Goal: Information Seeking & Learning: Learn about a topic

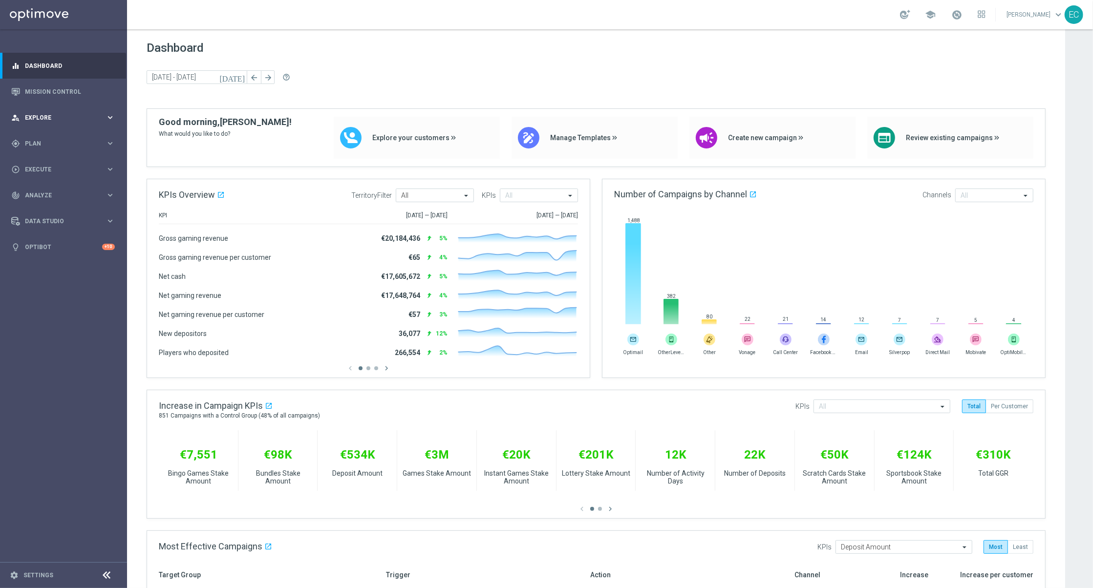
drag, startPoint x: 30, startPoint y: 140, endPoint x: 36, endPoint y: 120, distance: 21.0
click at [30, 138] on div "gps_fixed Plan keyboard_arrow_right" at bounding box center [63, 143] width 126 height 26
click at [64, 77] on link "Dashboard" at bounding box center [70, 66] width 90 height 26
click at [63, 80] on link "Mission Control" at bounding box center [70, 92] width 90 height 26
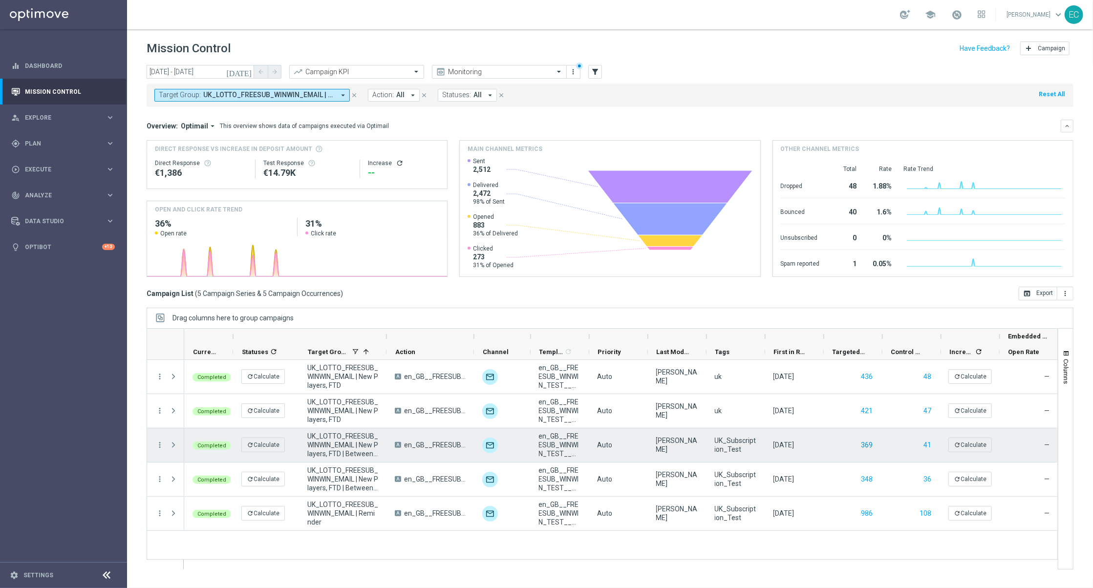
click at [868, 444] on button "369" at bounding box center [868, 445] width 14 height 12
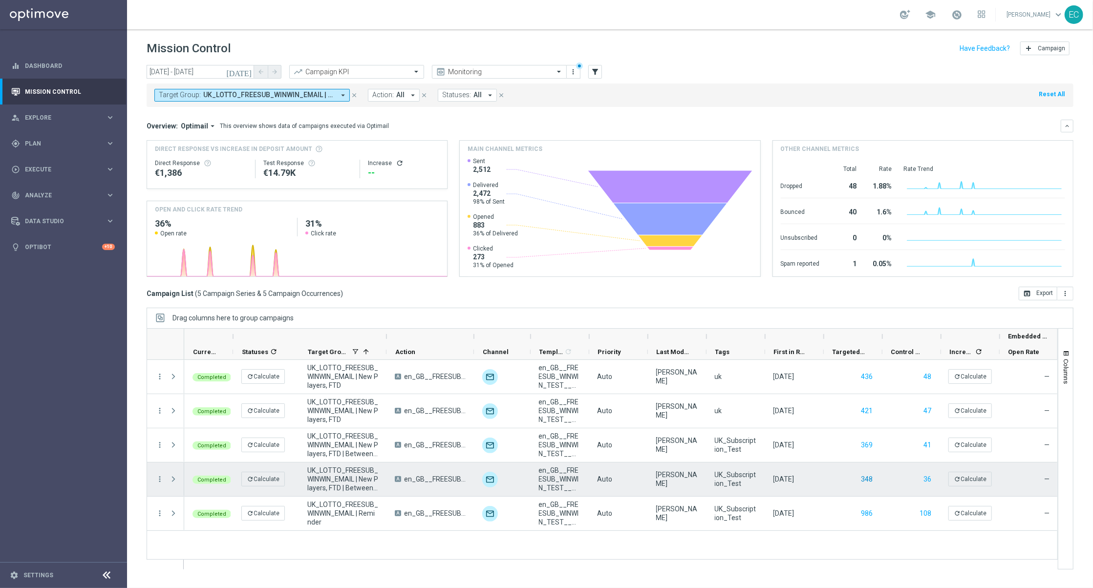
click at [867, 480] on button "348" at bounding box center [868, 480] width 14 height 12
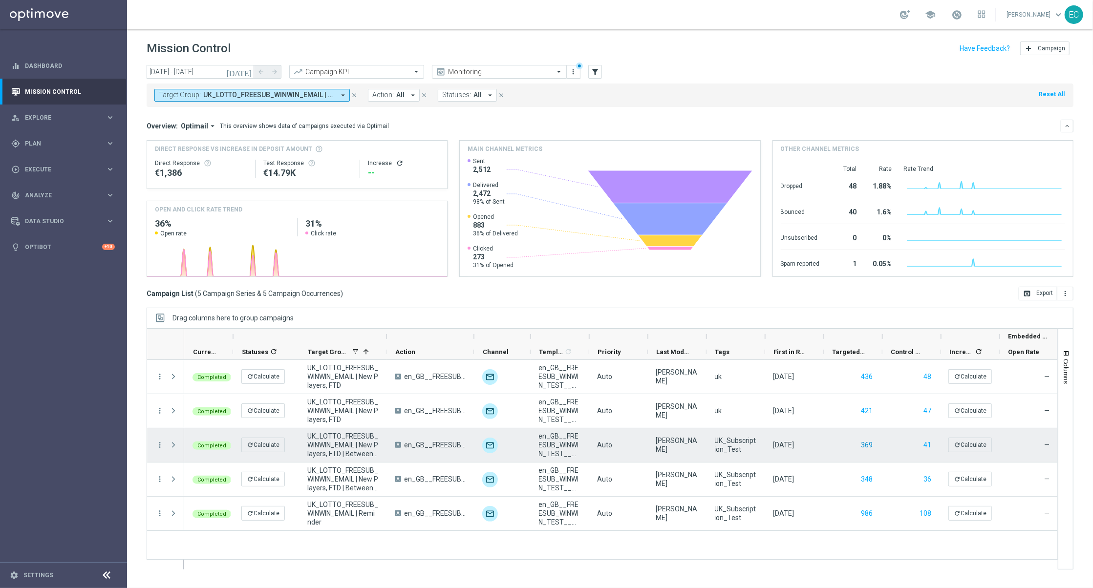
click at [870, 446] on button "369" at bounding box center [868, 445] width 14 height 12
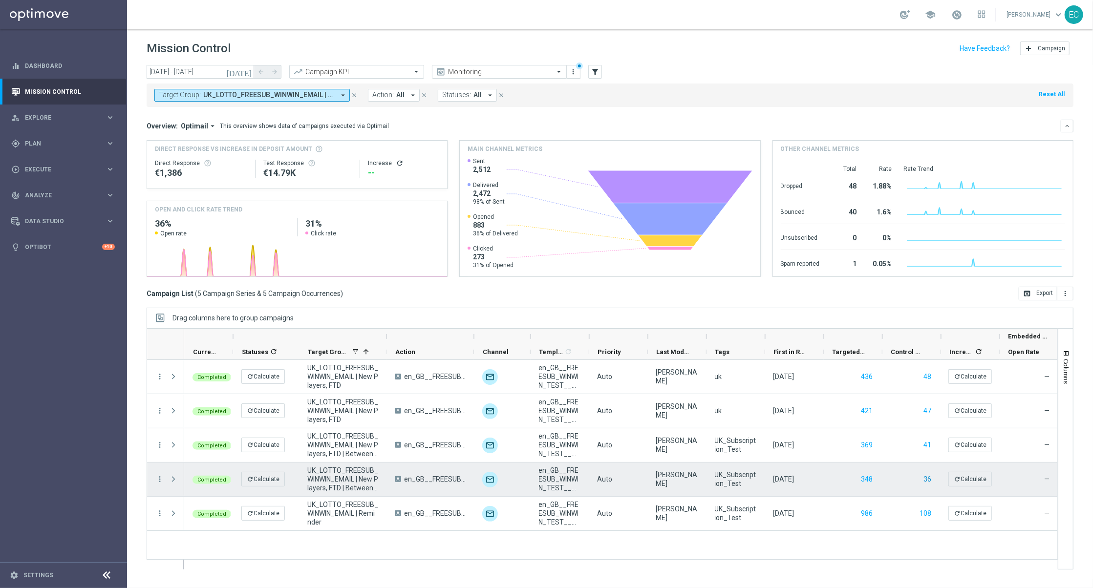
click at [927, 482] on button "36" at bounding box center [928, 480] width 10 height 12
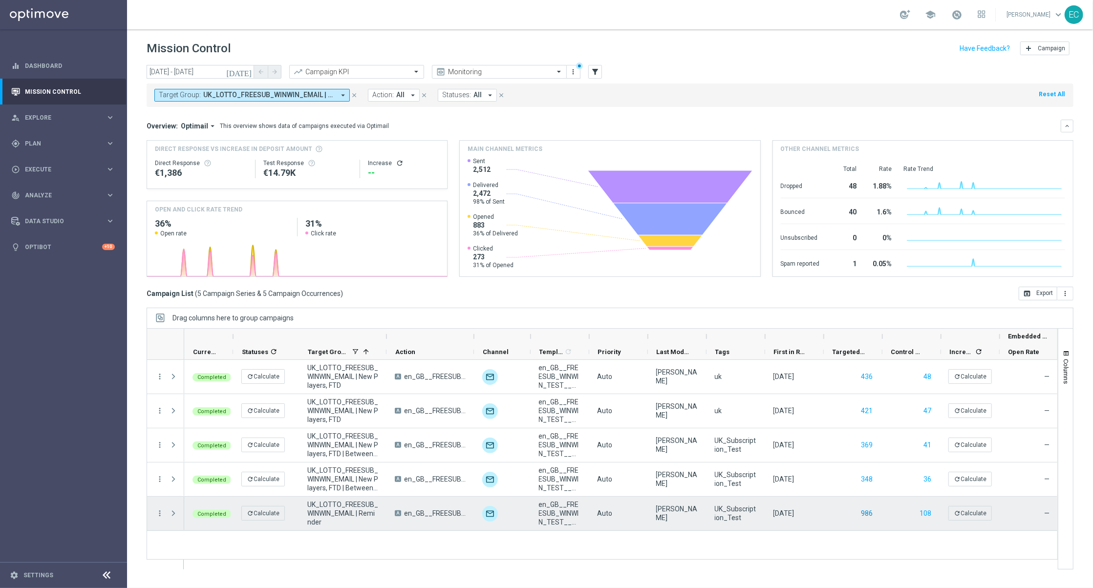
click at [870, 514] on button "986" at bounding box center [868, 514] width 14 height 12
click at [926, 514] on button "108" at bounding box center [926, 514] width 14 height 12
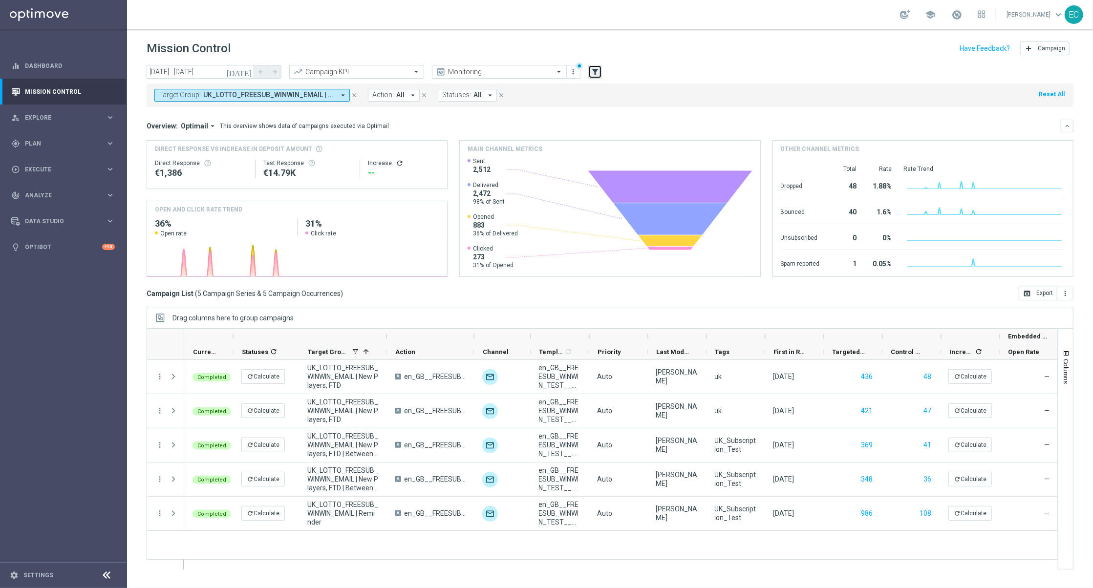
click at [596, 68] on icon "filter_alt" at bounding box center [595, 71] width 9 height 9
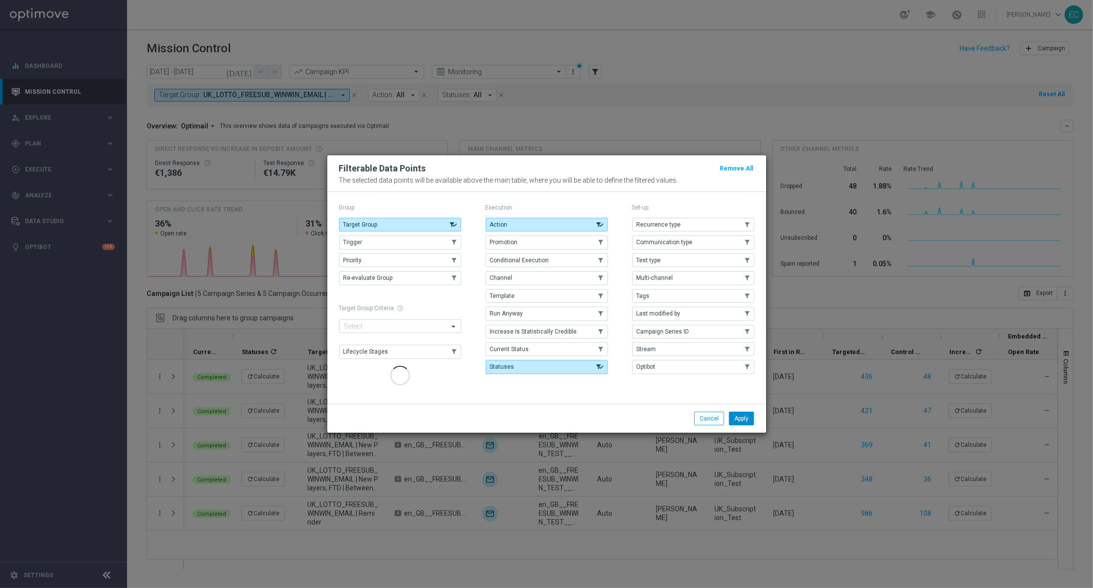
click at [742, 417] on button "Apply" at bounding box center [741, 419] width 25 height 14
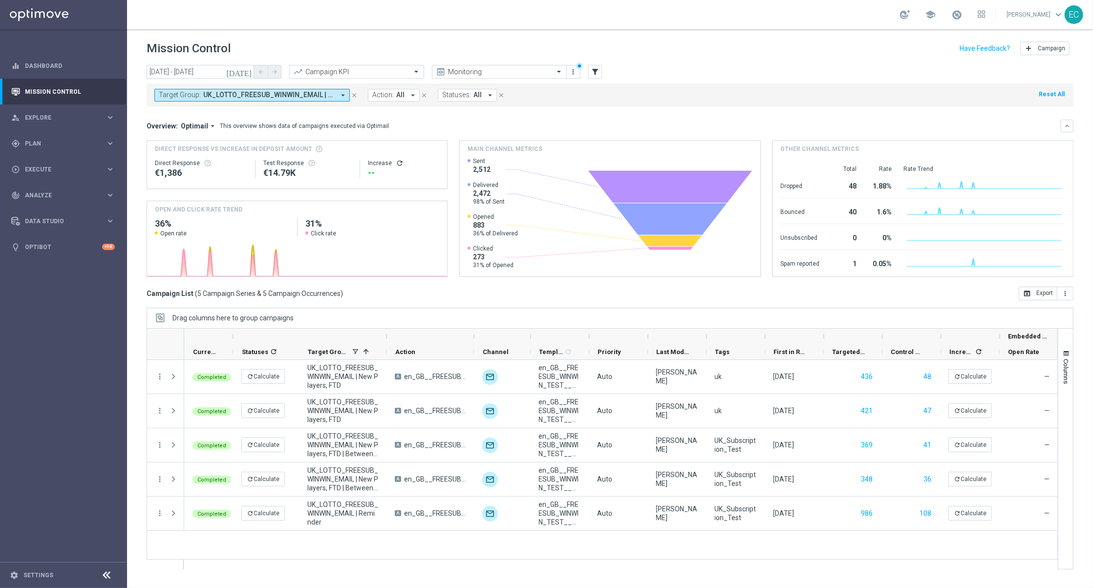
click at [333, 94] on span "UK_LOTTO_FREESUB_WINWIN_EMAIL | New Players, FTD, UK_LOTTO_FREESUB_WINWIN_EMAIL…" at bounding box center [268, 95] width 131 height 8
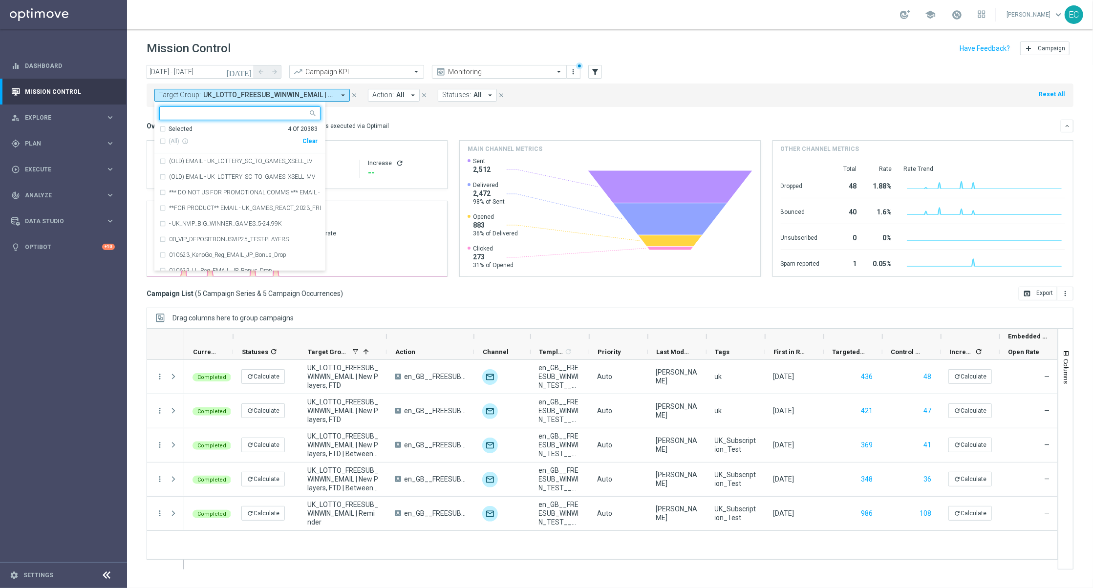
click at [302, 143] on div "(All) info_outline" at bounding box center [230, 141] width 143 height 8
click at [0, 0] on div "Clear" at bounding box center [0, 0] width 0 height 0
click at [602, 62] on header "Mission Control add Campaign" at bounding box center [610, 47] width 966 height 36
click at [599, 67] on icon "filter_alt" at bounding box center [595, 71] width 9 height 9
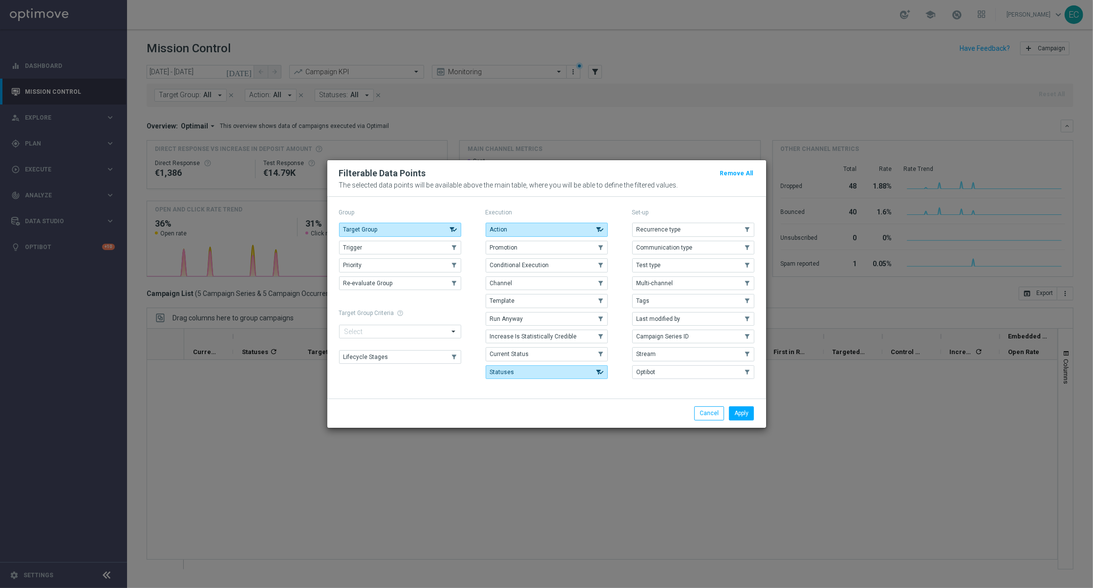
click at [595, 72] on modal-container "Filterable Data Points Remove All The selected data points will be available ab…" at bounding box center [546, 294] width 1093 height 588
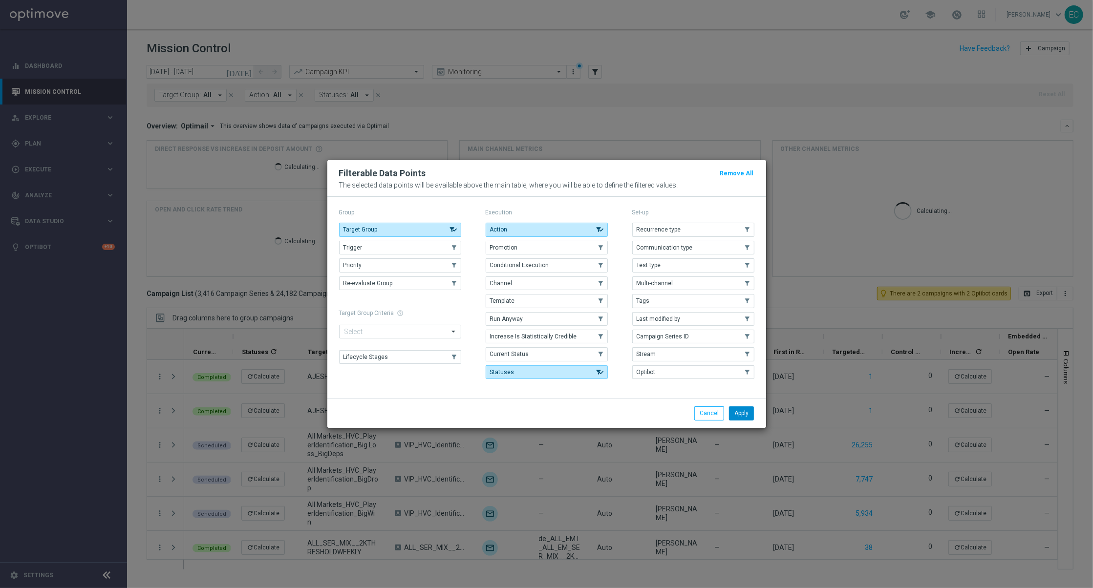
click at [743, 412] on button "Apply" at bounding box center [741, 414] width 25 height 14
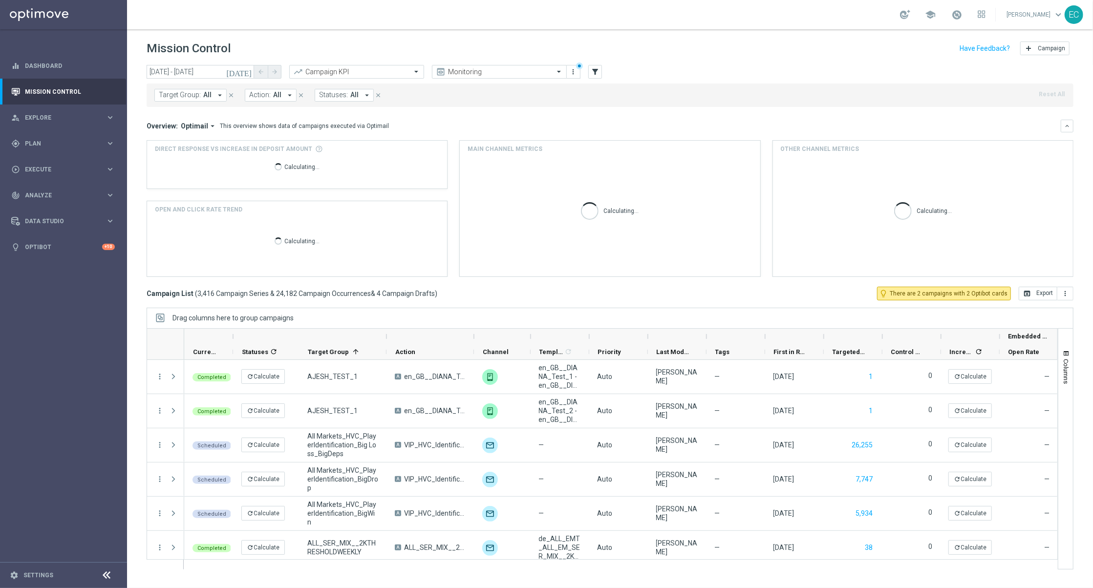
click at [275, 96] on span "All" at bounding box center [277, 95] width 8 height 8
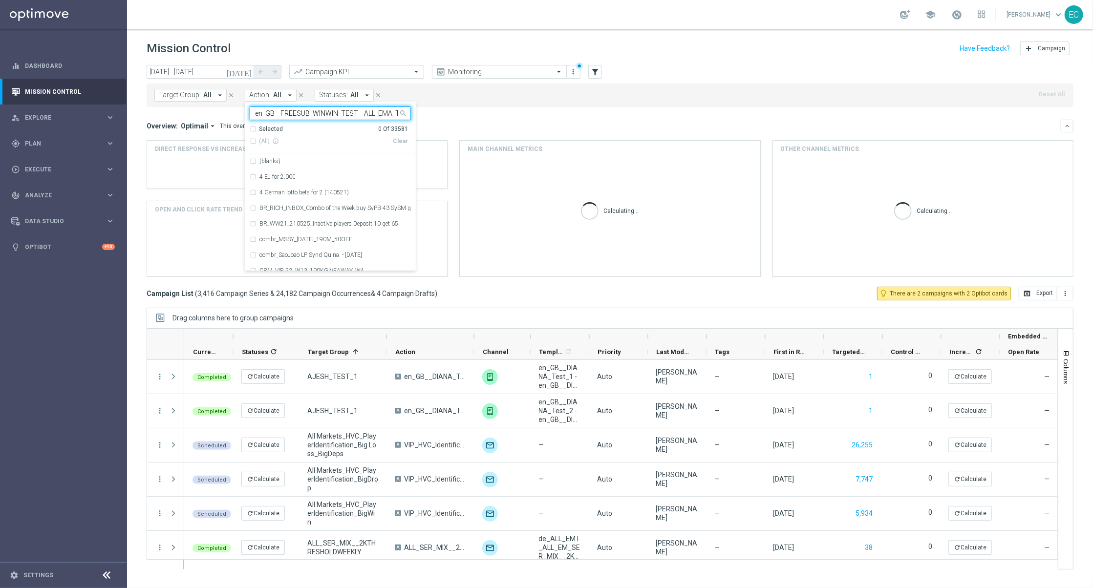
scroll to position [0, 25]
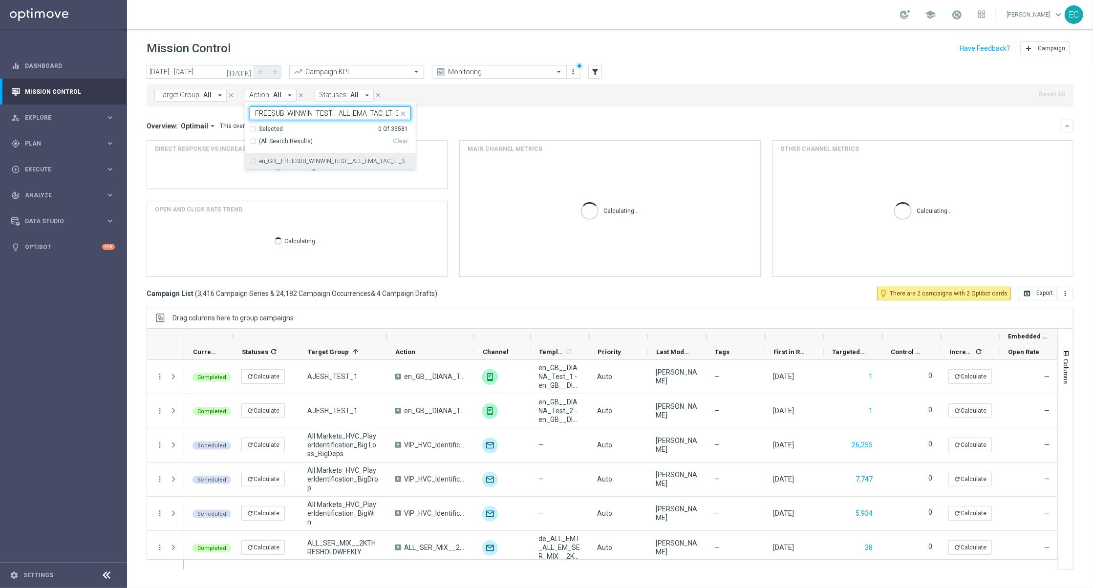
click at [344, 164] on label "en_GB__FREESUB_WINWIN_TEST__ALL_EMA_TAC_LT_3" at bounding box center [331, 161] width 145 height 6
type input "en_GB__FREESUB_WINWIN_TEST__ALL_EMA_TAC_LT_3"
click at [432, 32] on header "Mission Control add Campaign" at bounding box center [610, 47] width 966 height 36
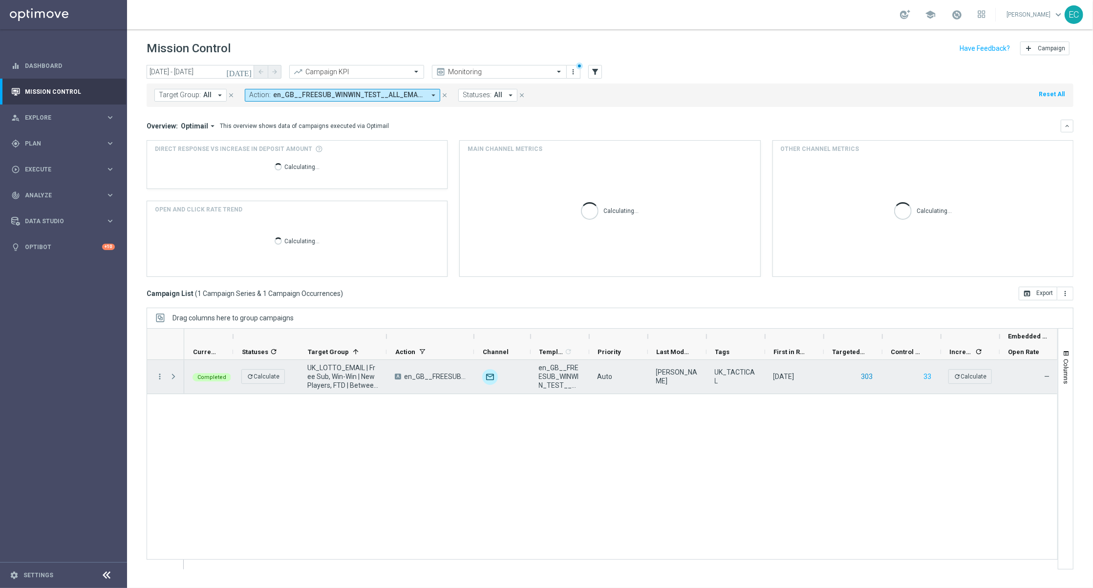
click at [871, 378] on button "303" at bounding box center [868, 377] width 14 height 12
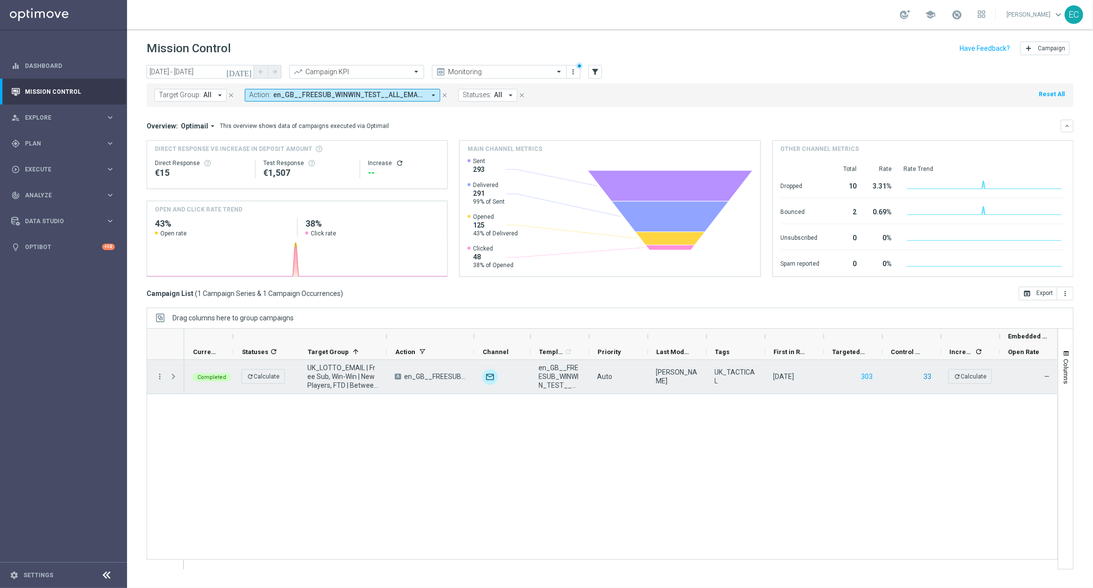
click at [925, 379] on button "33" at bounding box center [928, 377] width 10 height 12
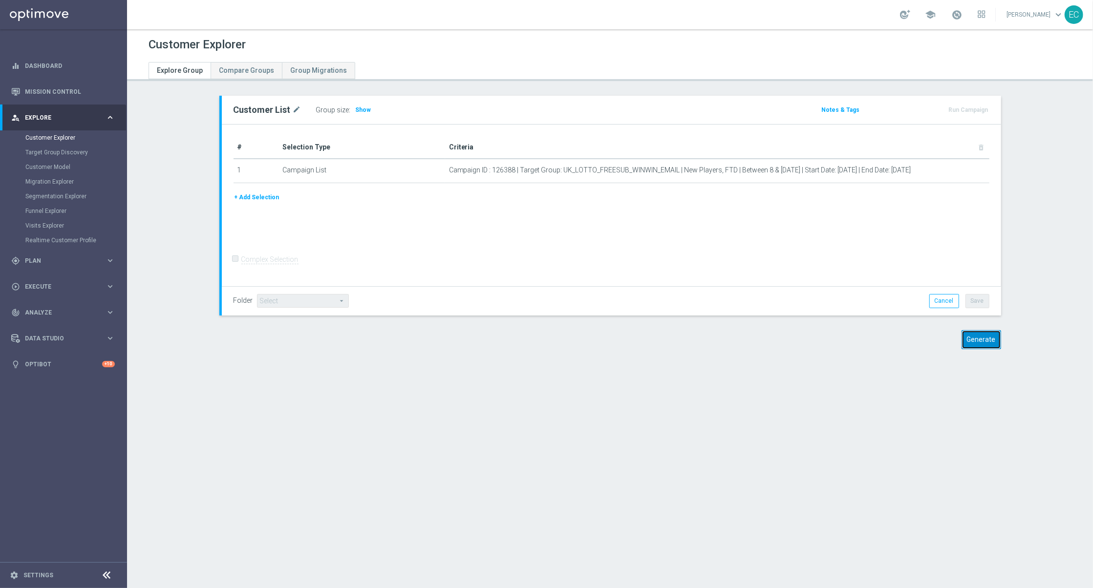
click at [990, 347] on button "Generate" at bounding box center [982, 339] width 40 height 19
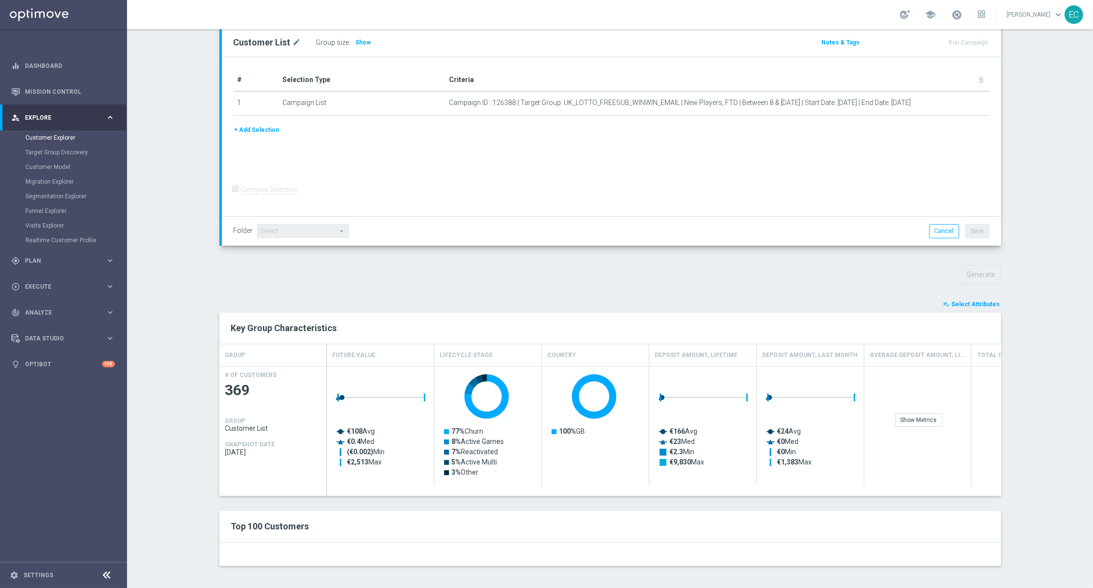
scroll to position [122, 0]
click at [972, 306] on button "playlist_add_check Select Attributes" at bounding box center [972, 302] width 59 height 11
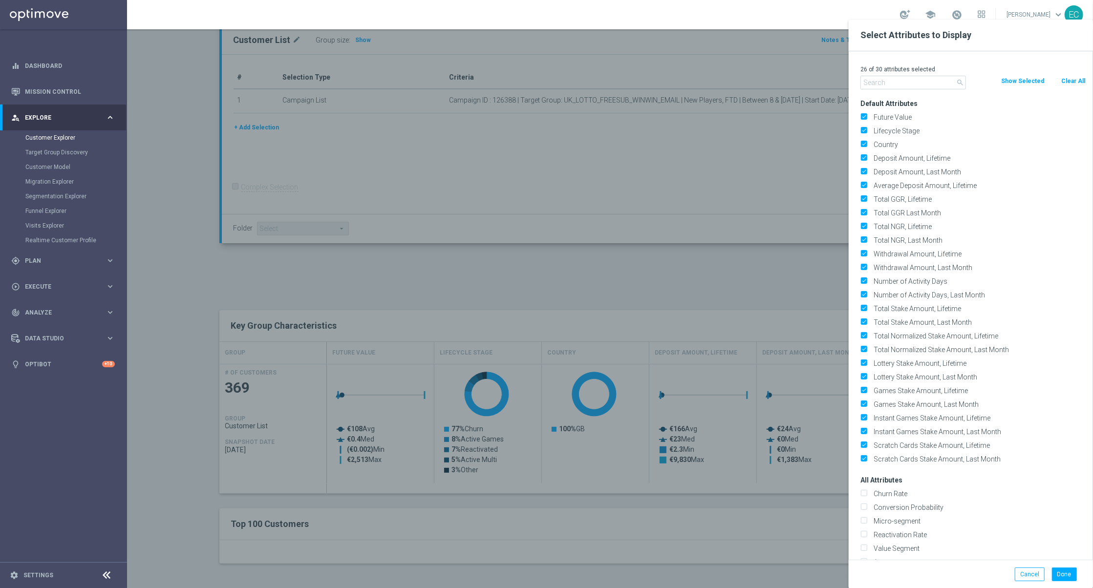
click at [1073, 81] on button "Clear All" at bounding box center [1073, 81] width 26 height 11
checkbox input "false"
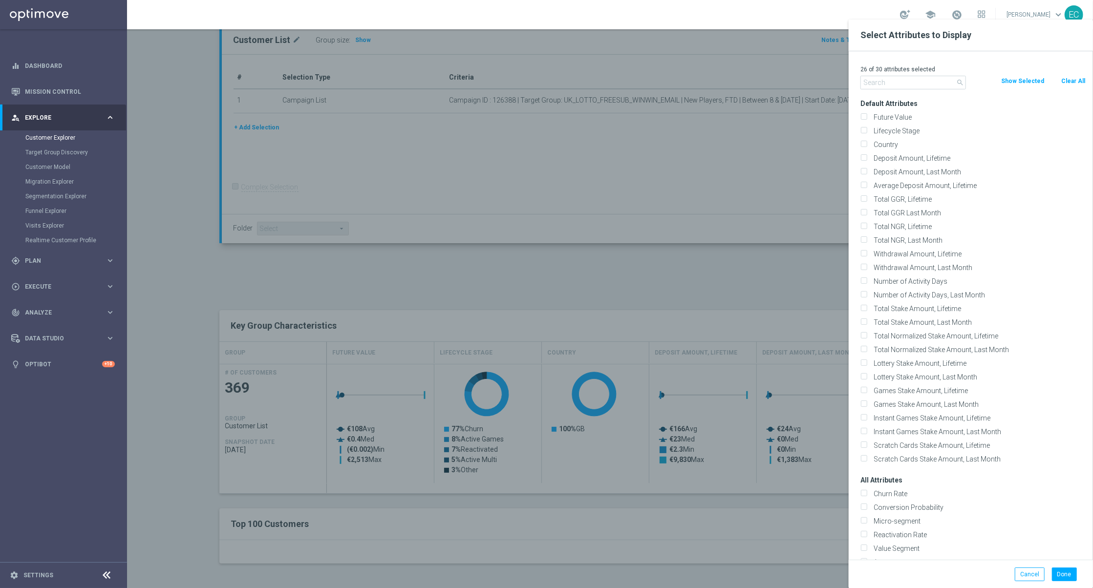
checkbox input "false"
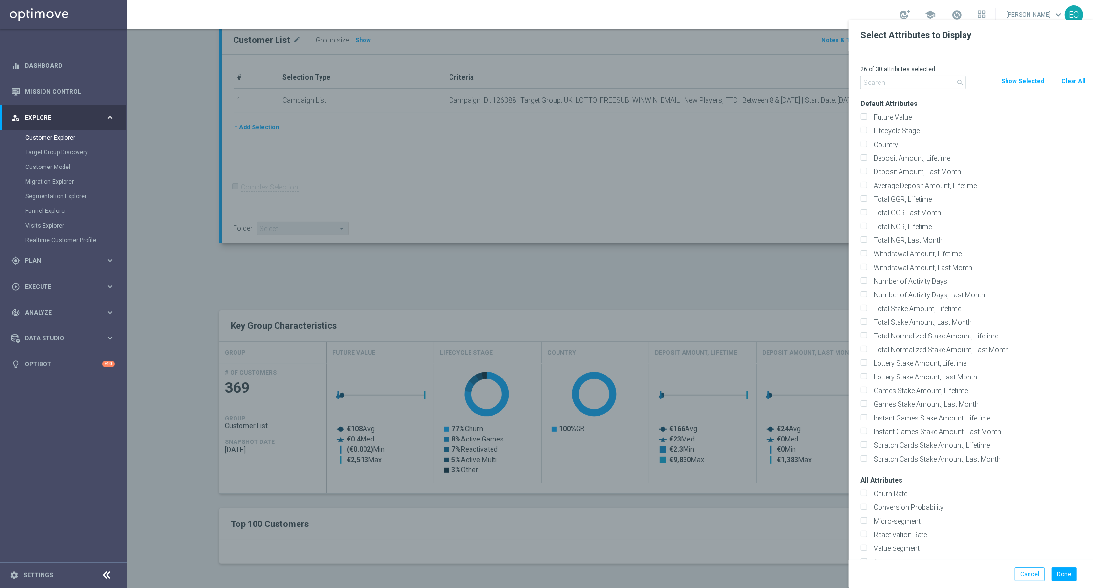
checkbox input "false"
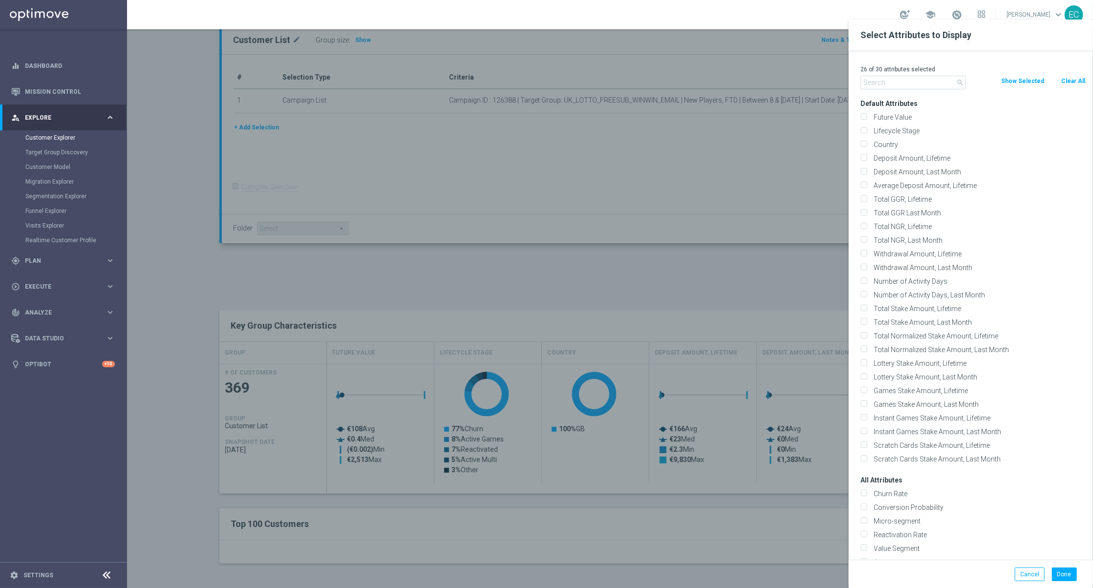
checkbox input "false"
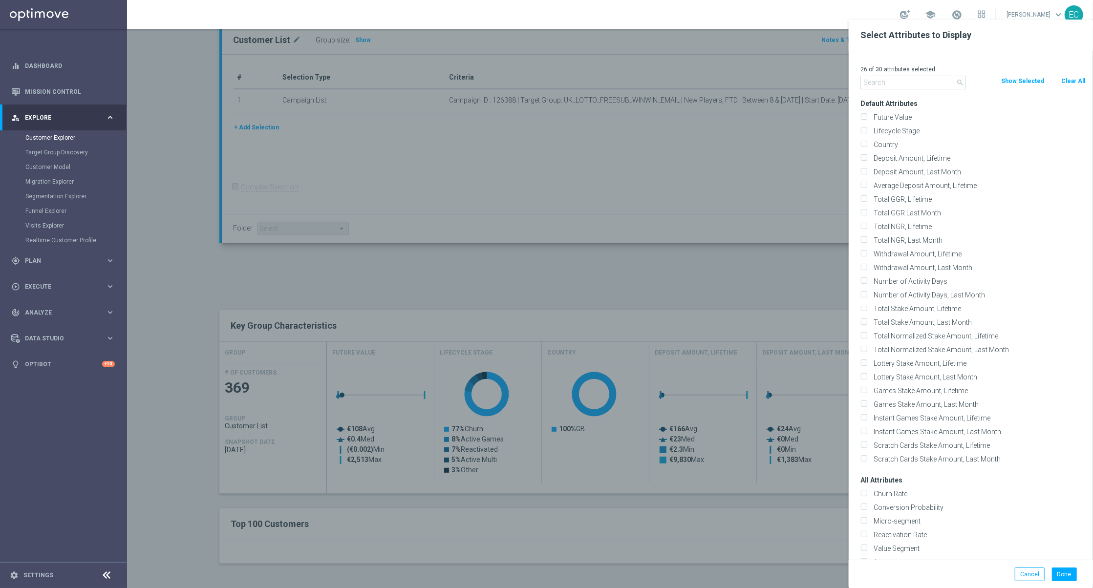
checkbox input "false"
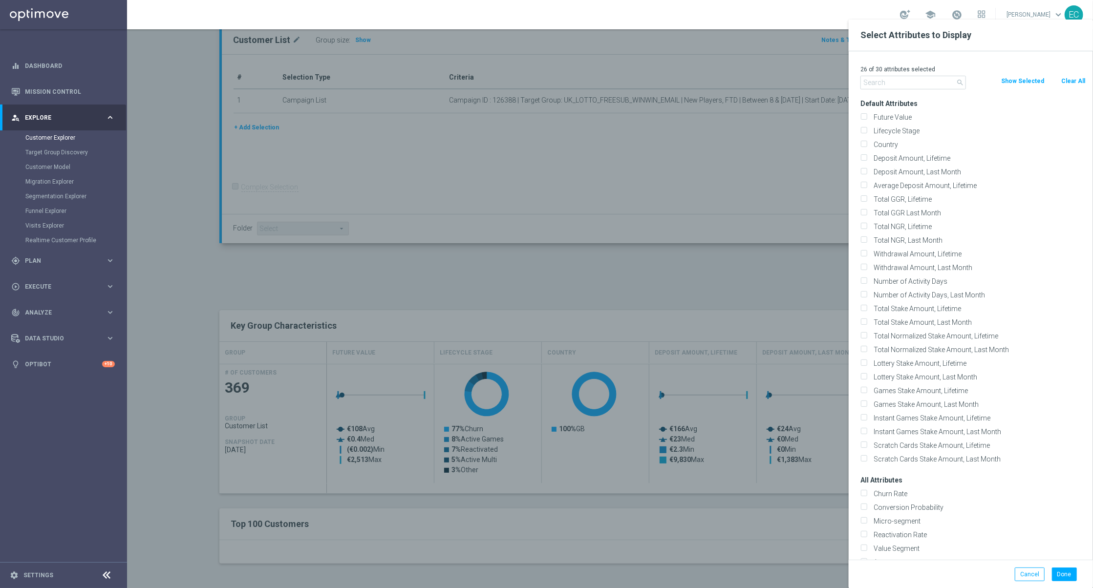
checkbox input "false"
click at [923, 131] on label "Lifecycle Stage" at bounding box center [978, 131] width 216 height 9
click at [867, 131] on input "Lifecycle Stage" at bounding box center [864, 132] width 6 height 6
checkbox input "true"
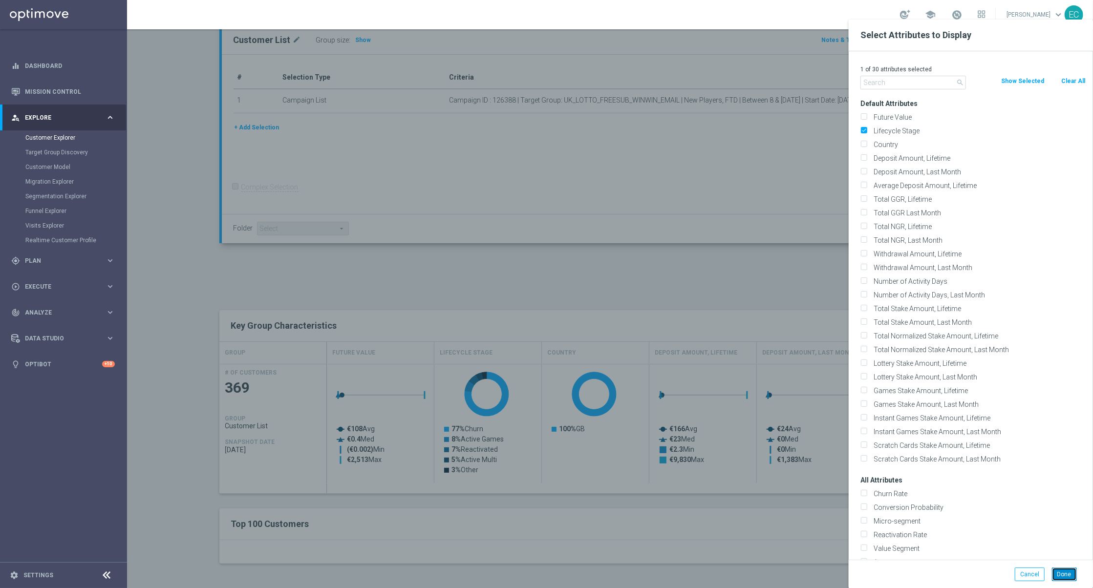
click at [1067, 568] on button "Done" at bounding box center [1064, 575] width 25 height 14
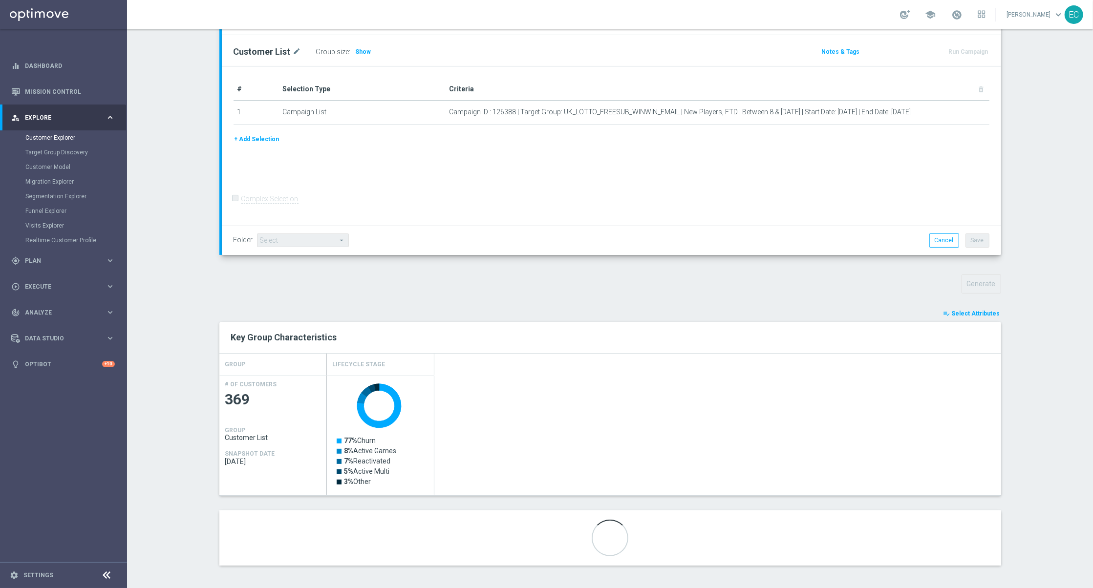
scroll to position [112, 0]
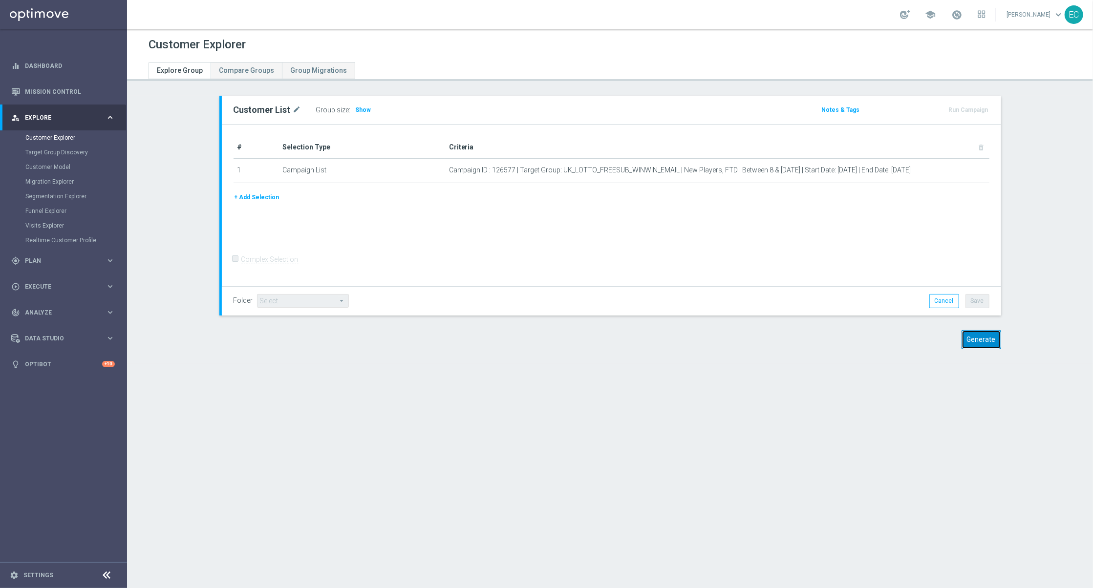
click at [963, 338] on button "Generate" at bounding box center [982, 339] width 40 height 19
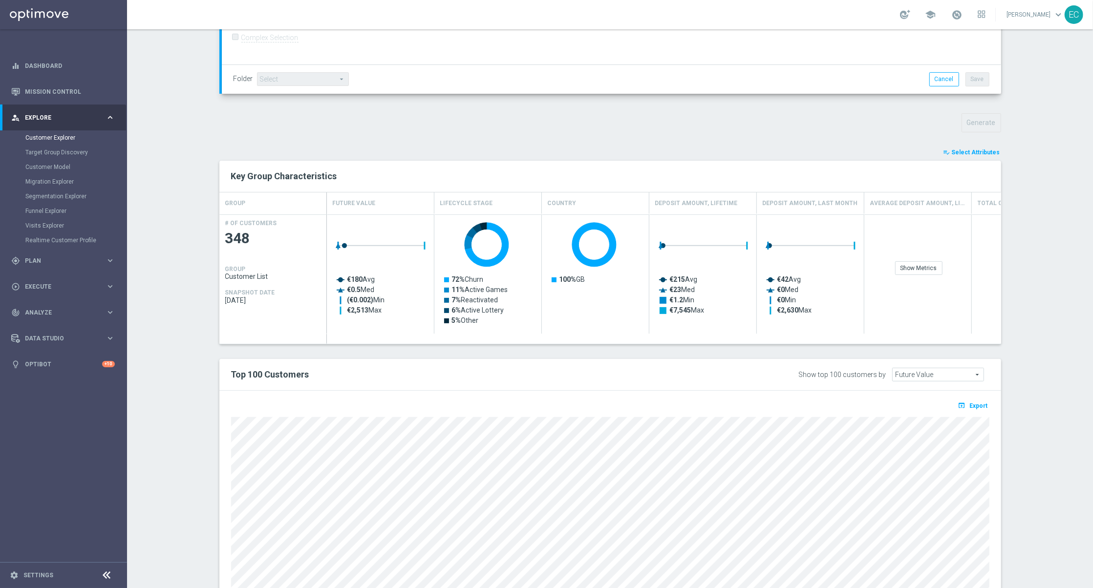
scroll to position [337, 0]
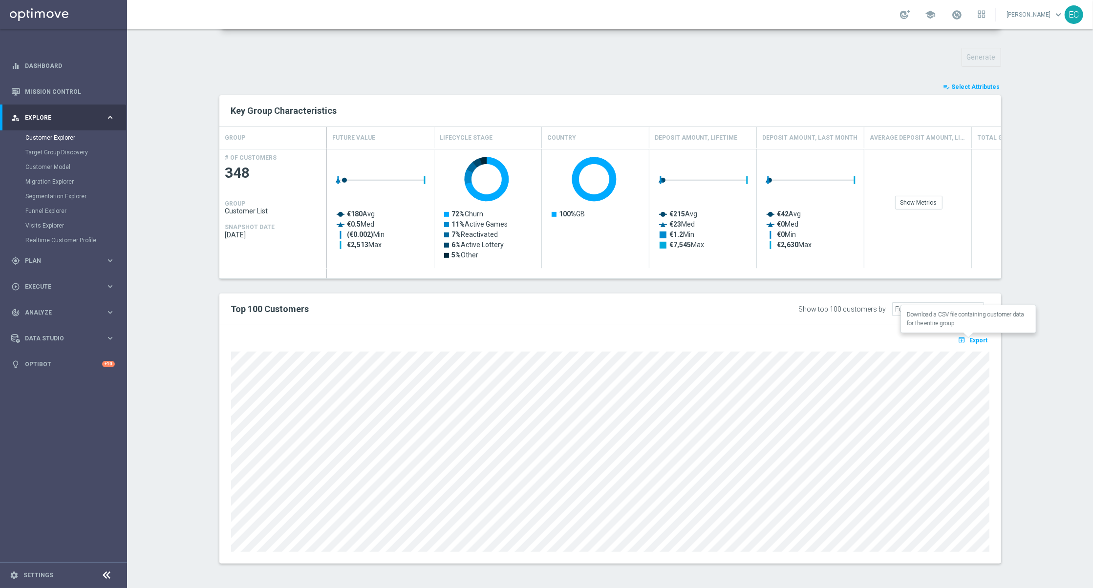
click at [971, 337] on span "Export" at bounding box center [979, 340] width 18 height 7
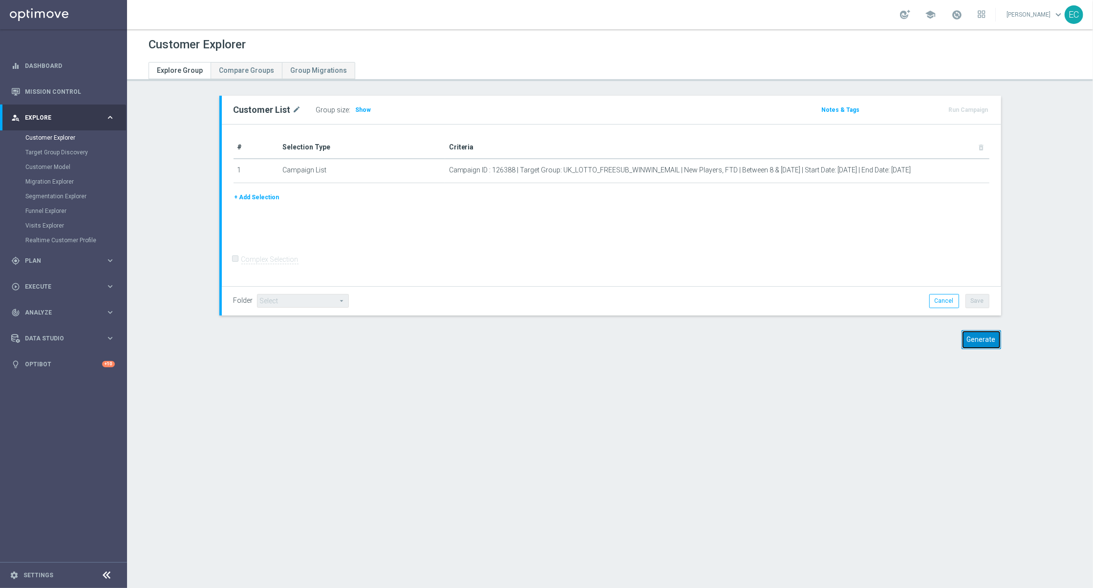
click at [989, 333] on button "Generate" at bounding box center [982, 339] width 40 height 19
click at [989, 336] on button "Generate" at bounding box center [982, 339] width 40 height 19
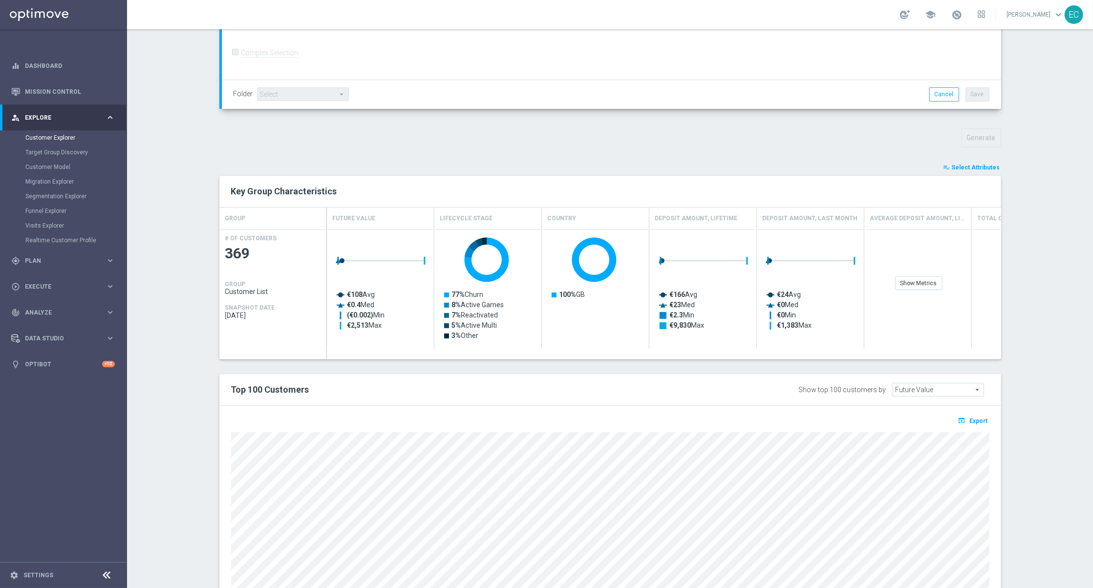
scroll to position [337, 0]
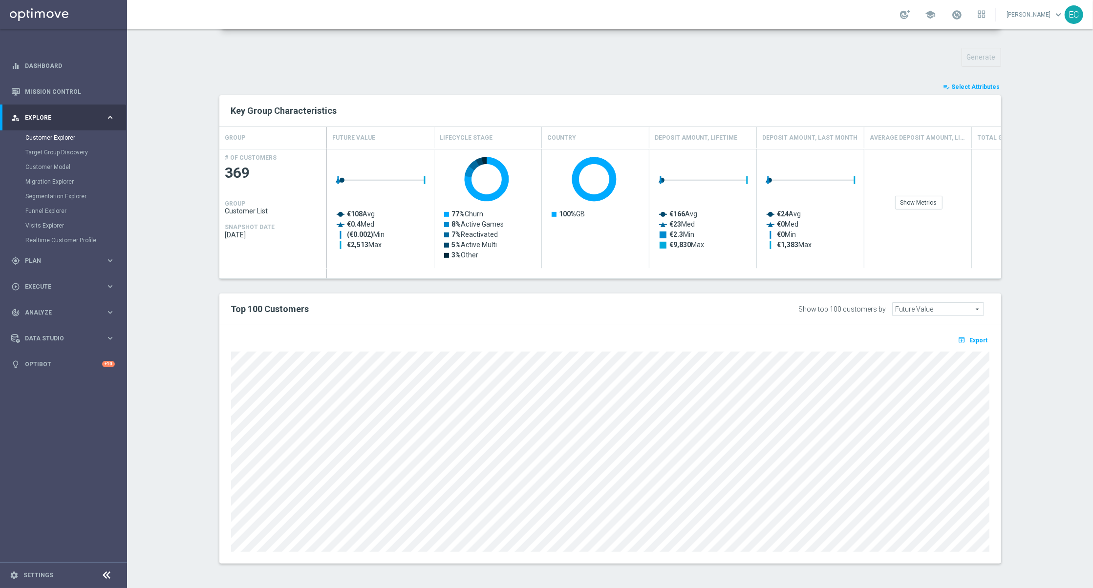
click at [968, 344] on button "open_in_browser Export" at bounding box center [973, 340] width 33 height 13
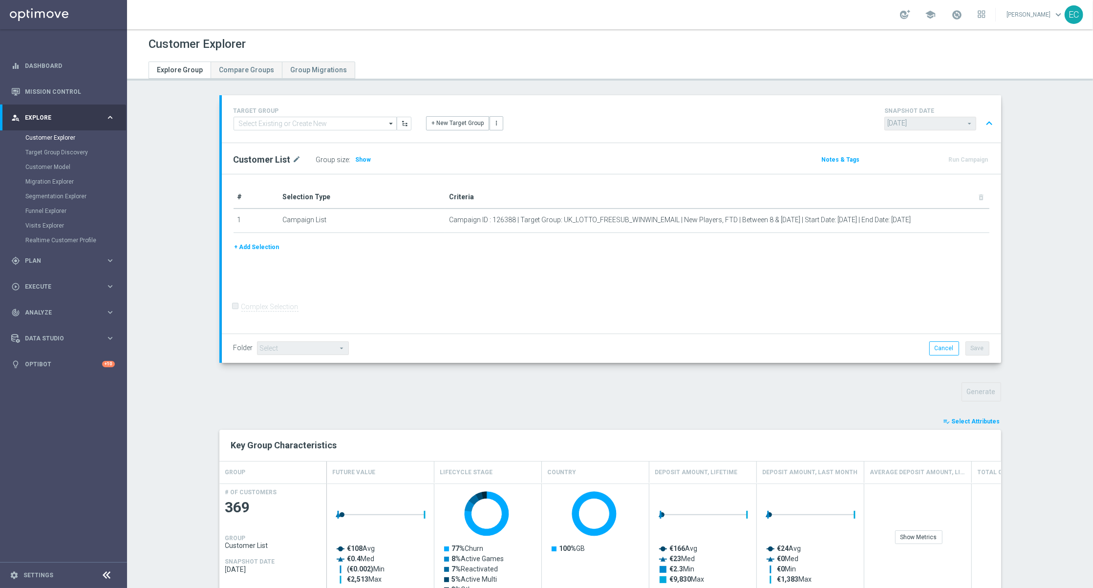
scroll to position [0, 0]
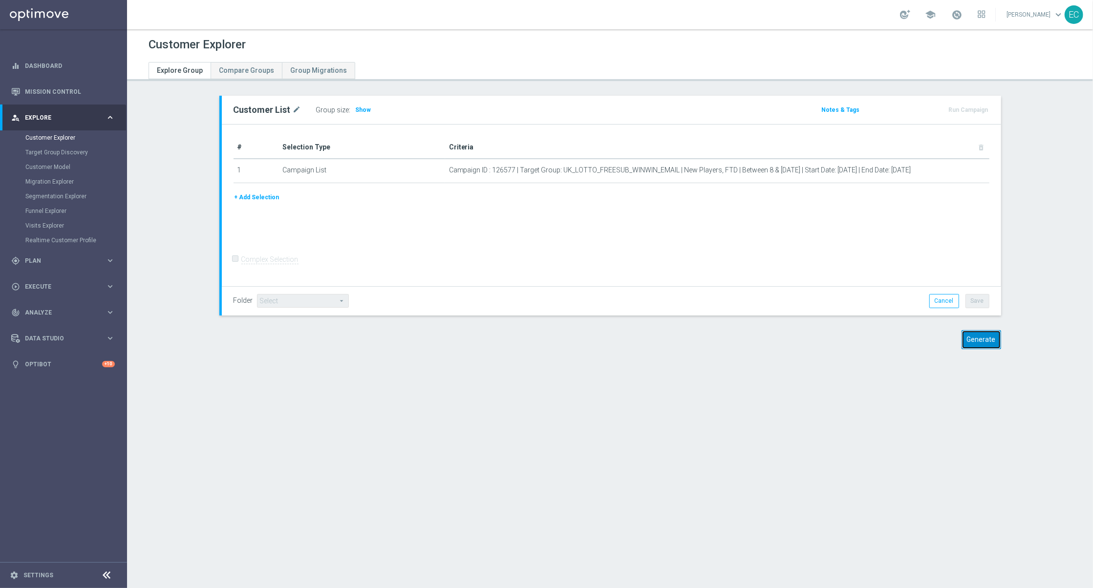
click at [820, 337] on button "Generate" at bounding box center [982, 339] width 40 height 19
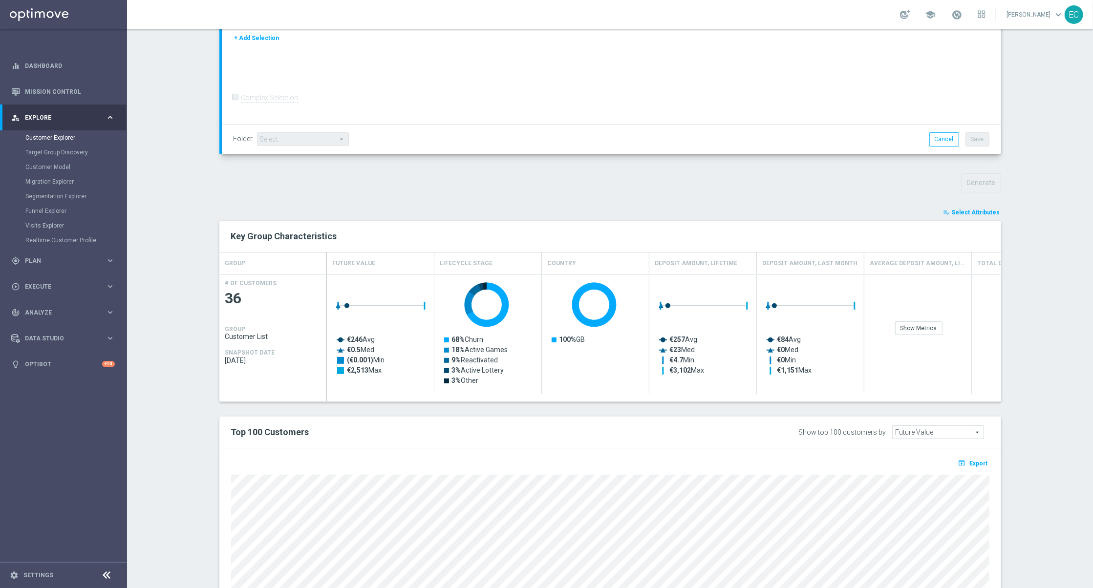
scroll to position [334, 0]
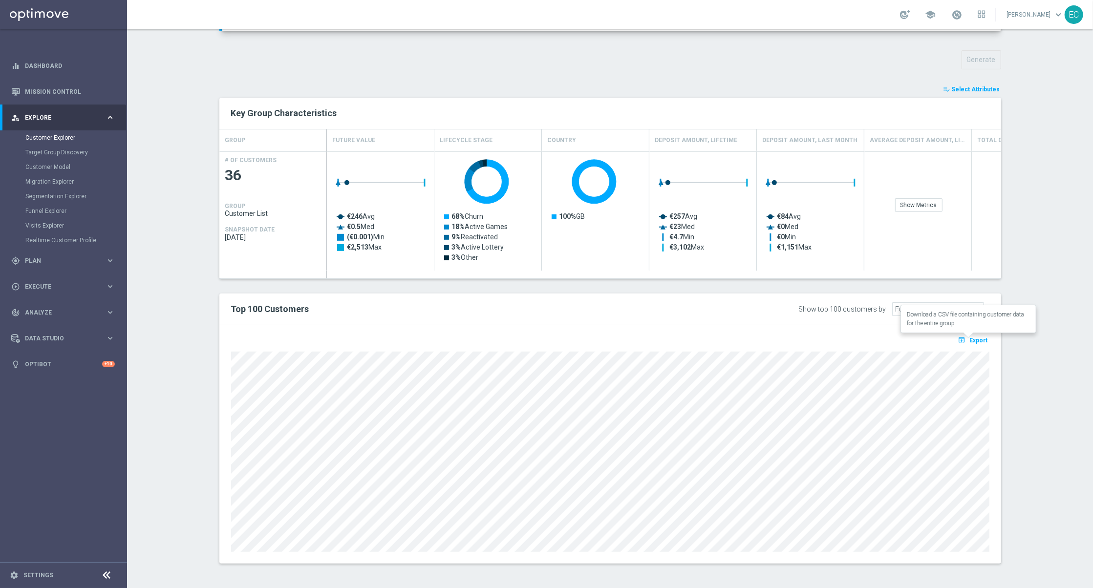
click at [820, 338] on span "Export" at bounding box center [979, 340] width 18 height 7
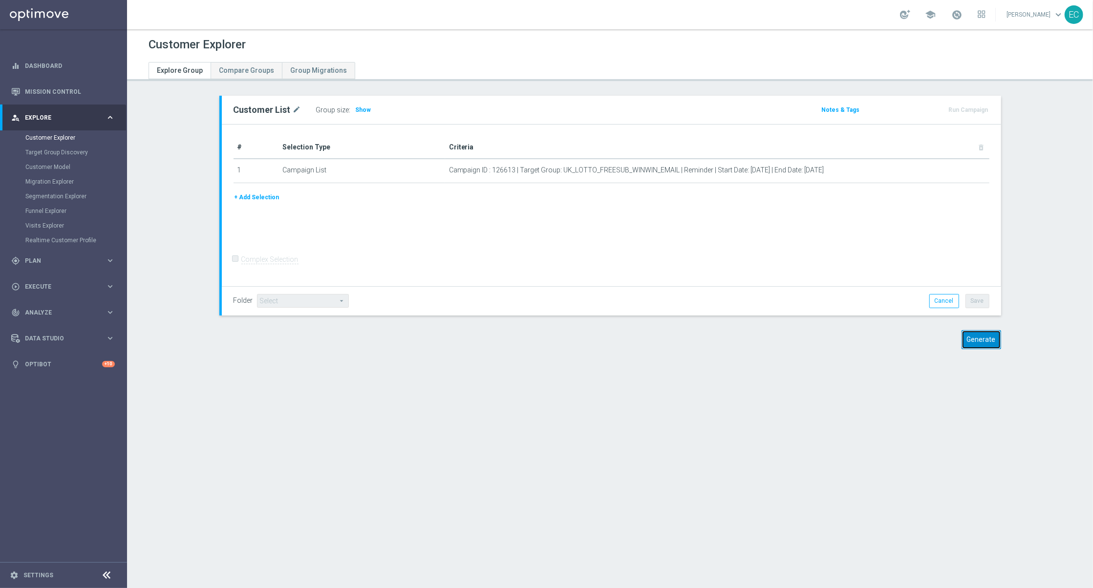
click at [972, 340] on button "Generate" at bounding box center [982, 339] width 40 height 19
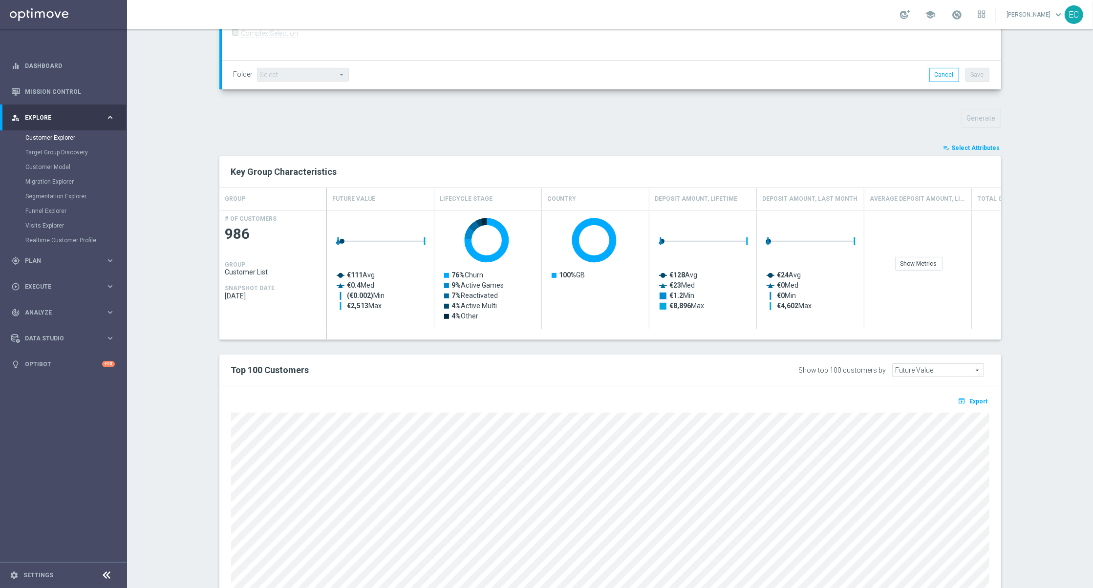
scroll to position [332, 0]
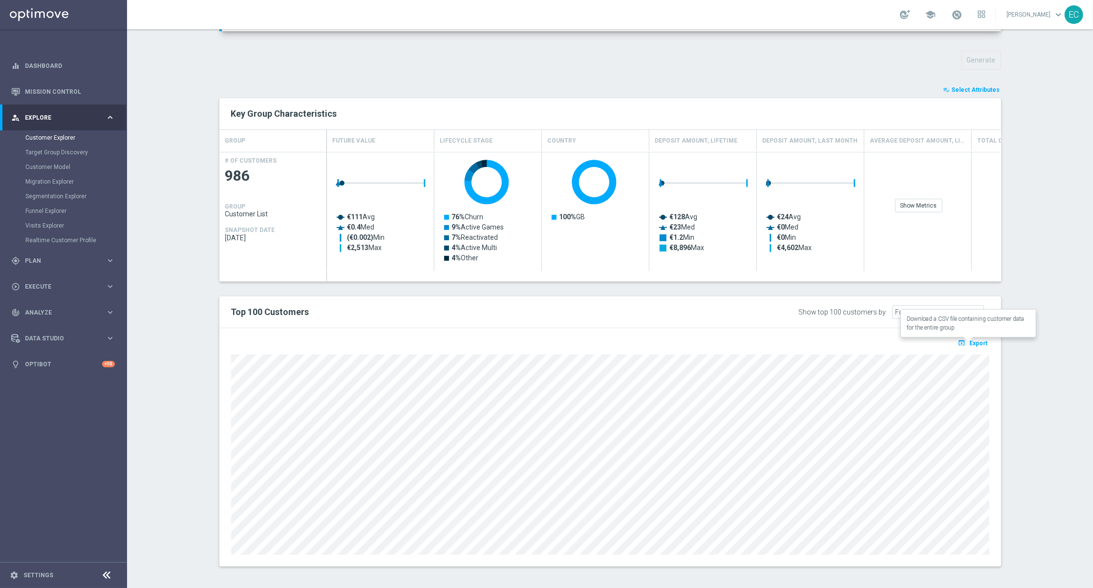
click at [974, 345] on span "Export" at bounding box center [979, 343] width 18 height 7
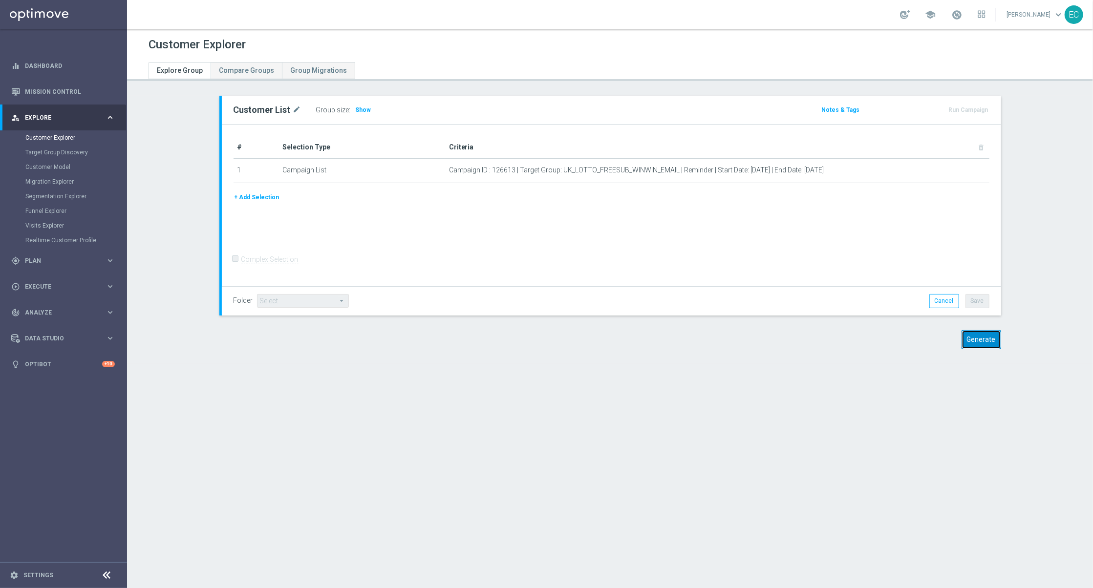
click at [978, 343] on button "Generate" at bounding box center [982, 339] width 40 height 19
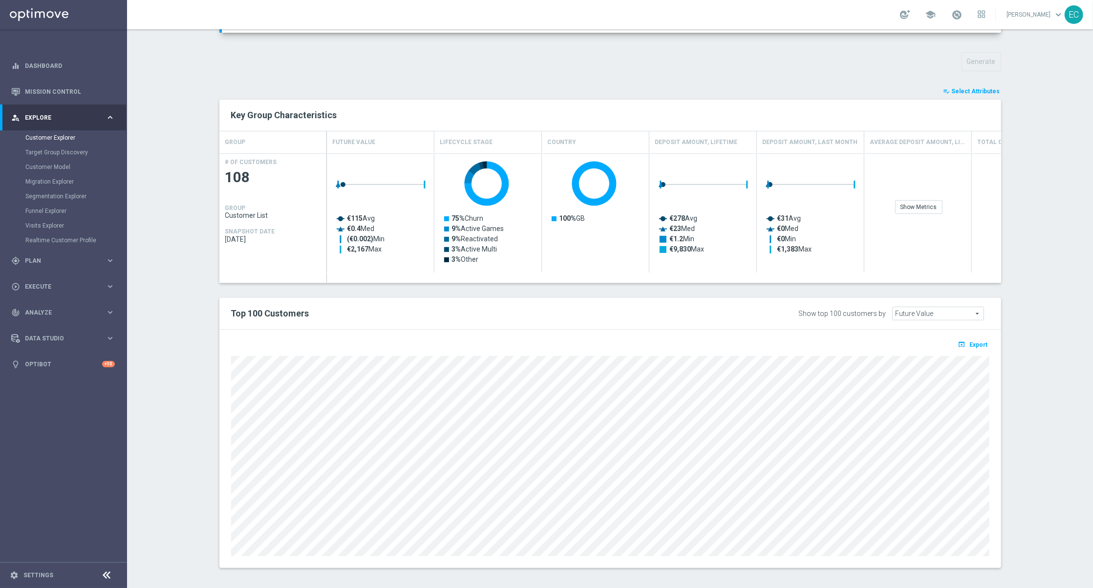
scroll to position [337, 0]
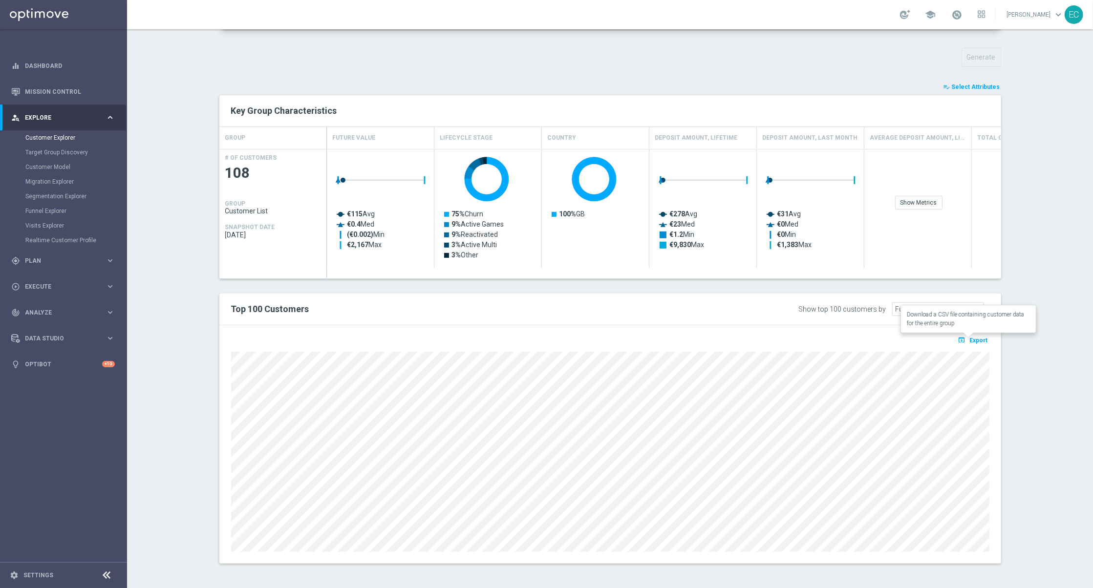
click at [976, 341] on span "Export" at bounding box center [979, 340] width 18 height 7
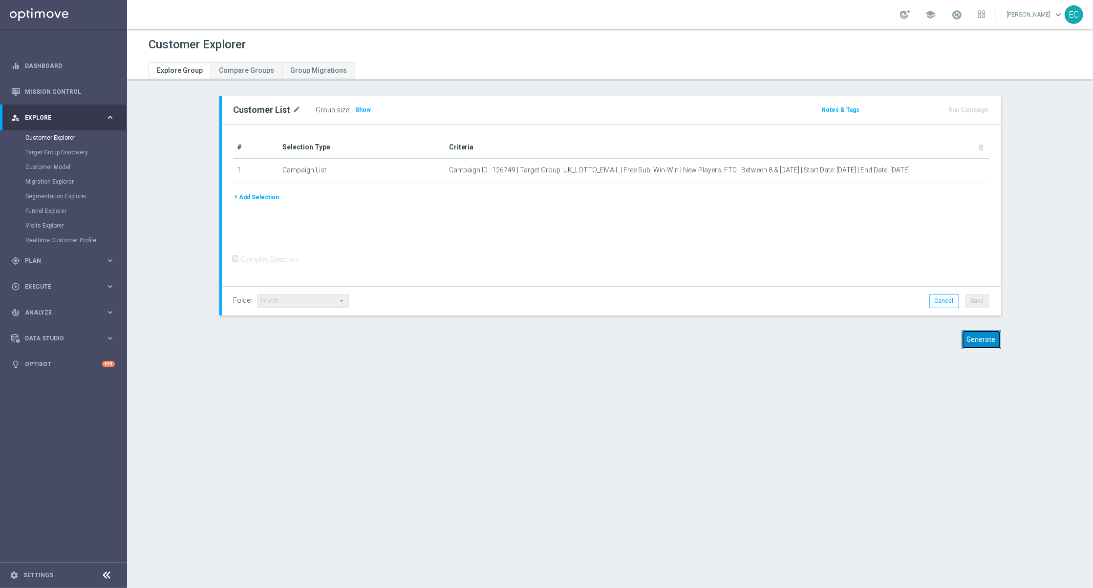
click at [976, 336] on button "Generate" at bounding box center [982, 339] width 40 height 19
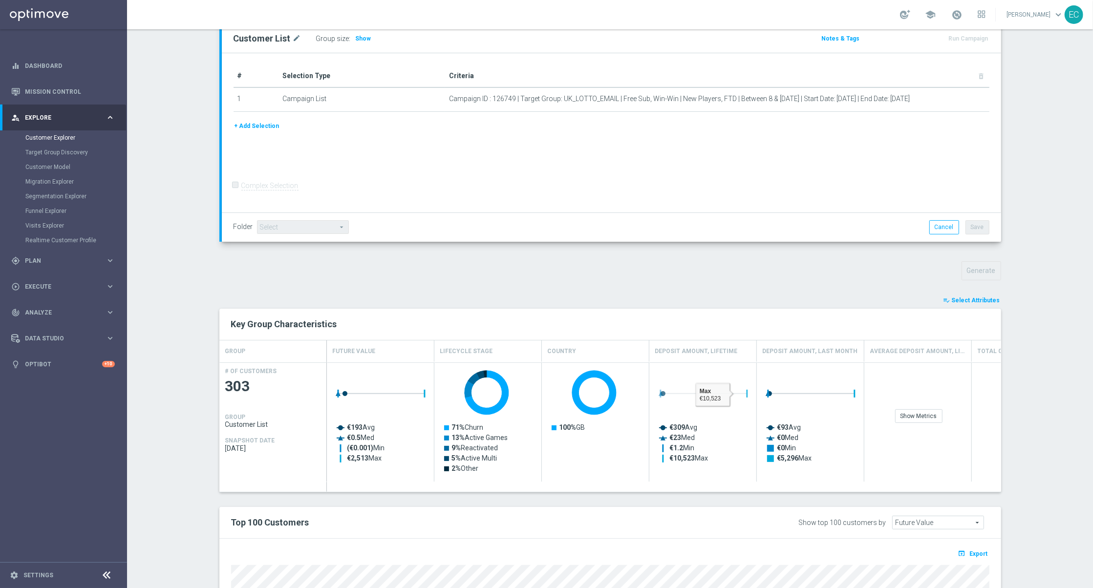
scroll to position [337, 0]
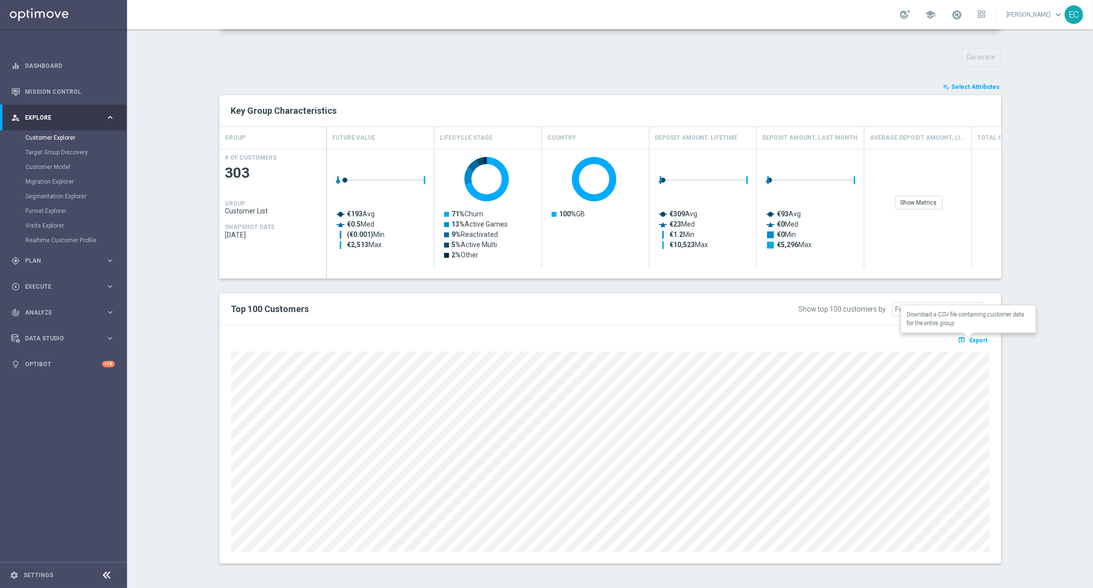
click at [976, 339] on span "Export" at bounding box center [979, 340] width 18 height 7
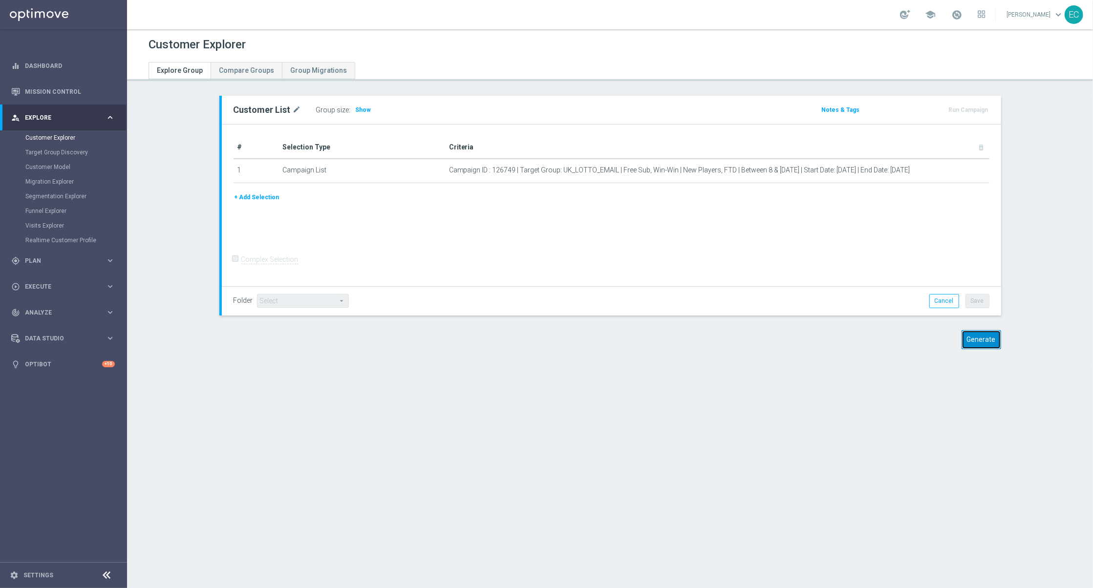
click at [986, 337] on button "Generate" at bounding box center [982, 339] width 40 height 19
click at [985, 341] on button "Generate" at bounding box center [982, 339] width 40 height 19
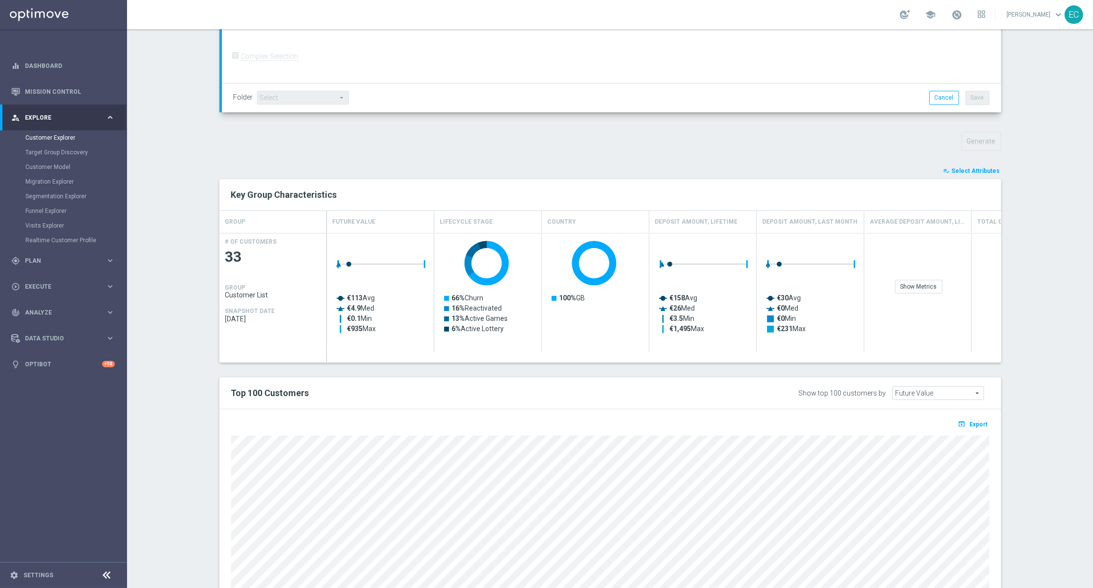
scroll to position [337, 0]
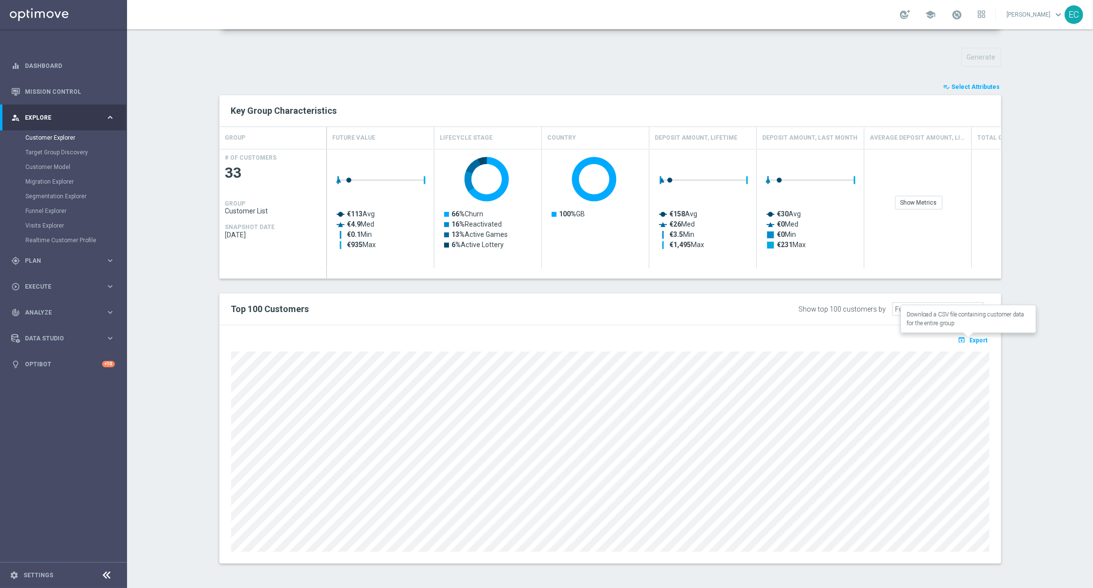
click at [978, 338] on span "Export" at bounding box center [979, 340] width 18 height 7
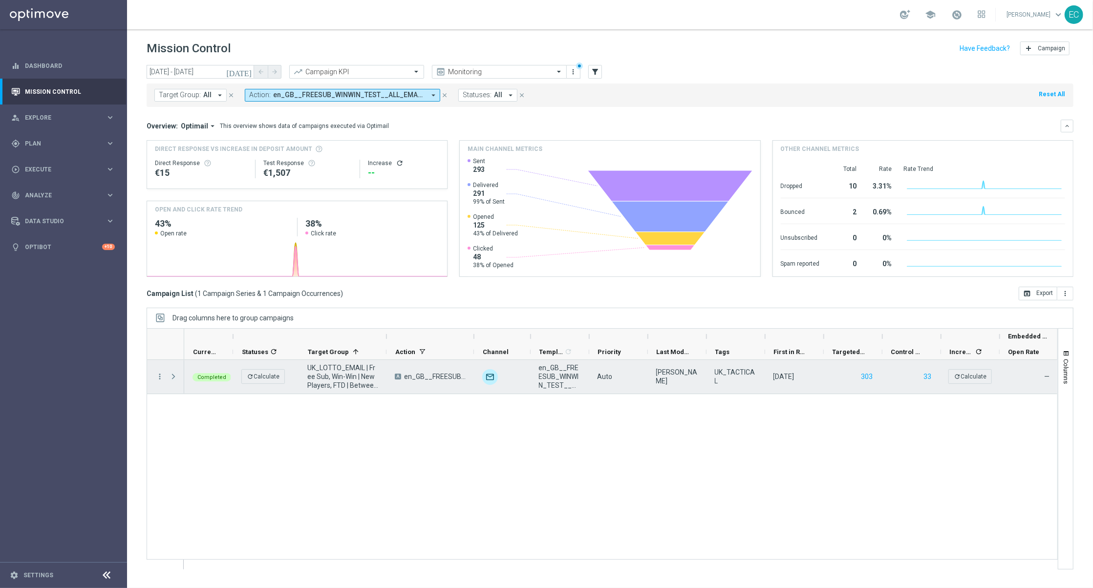
click at [172, 379] on span at bounding box center [173, 377] width 9 height 8
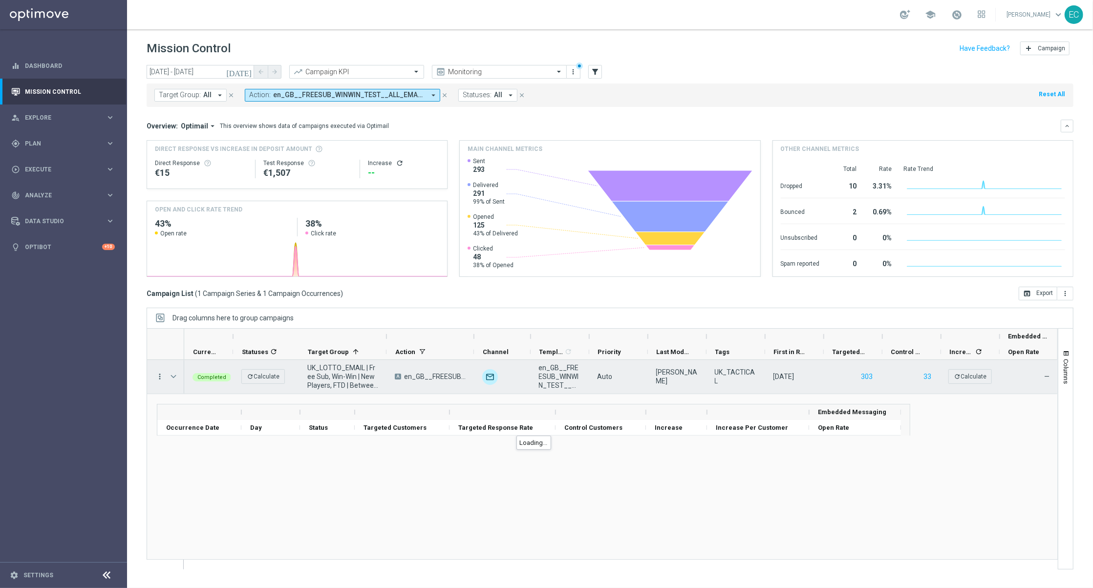
click at [158, 375] on icon "more_vert" at bounding box center [159, 376] width 9 height 9
click at [189, 386] on span "Campaign Details" at bounding box center [203, 383] width 49 height 7
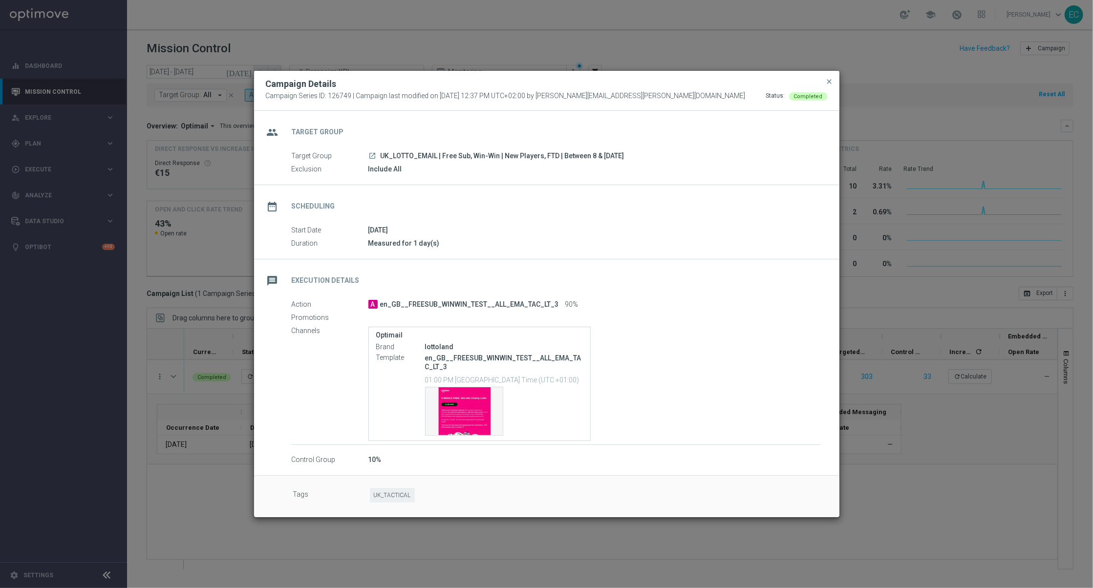
click at [830, 80] on span "close" at bounding box center [830, 82] width 8 height 8
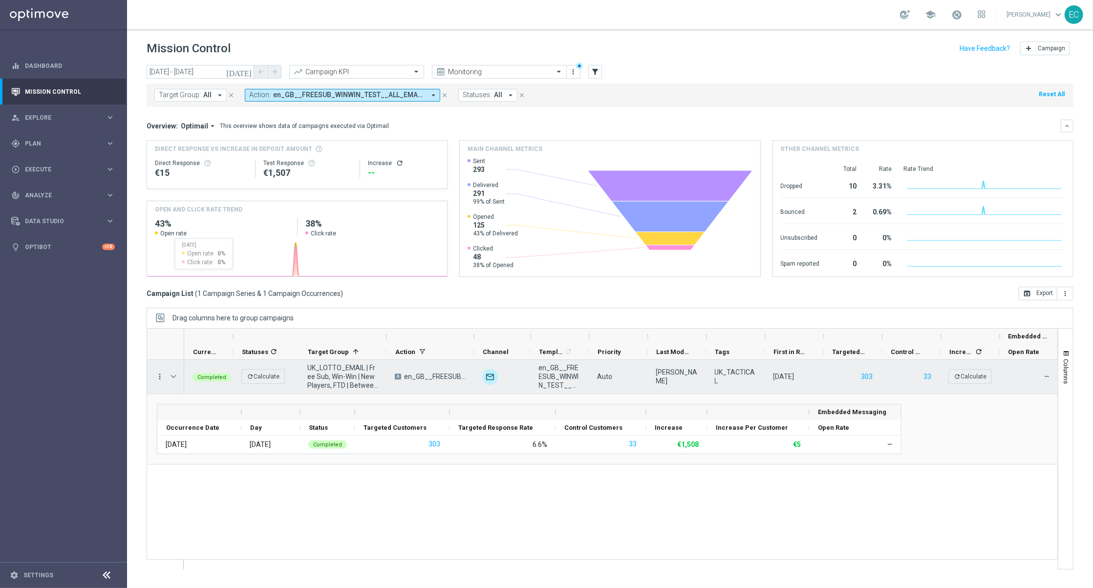
click at [160, 375] on icon "more_vert" at bounding box center [159, 376] width 9 height 9
click at [206, 400] on div "Campaign Metrics" at bounding box center [224, 397] width 91 height 7
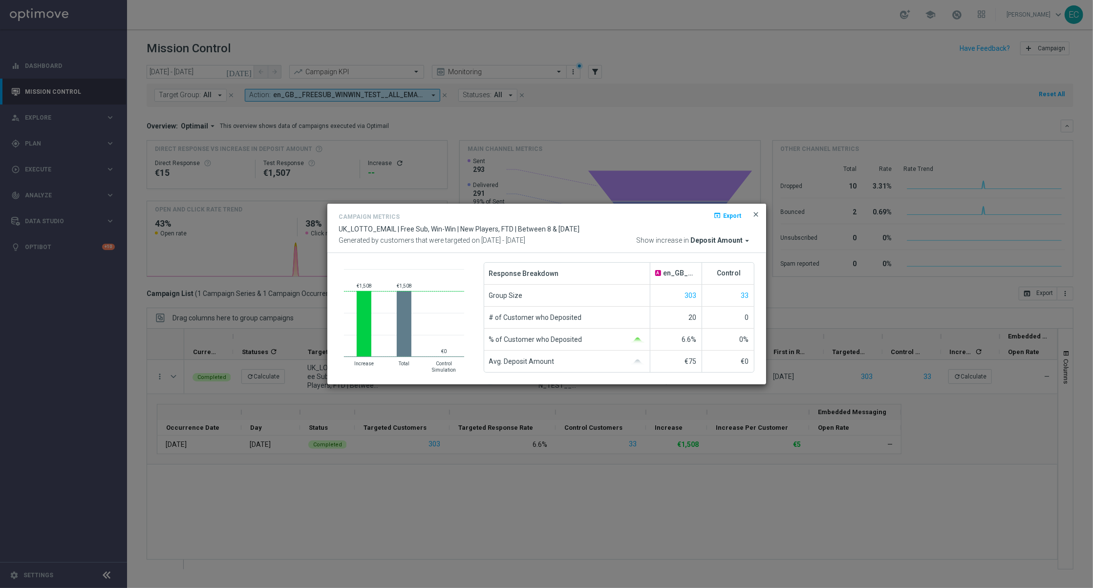
click at [756, 216] on span "close" at bounding box center [757, 215] width 8 height 8
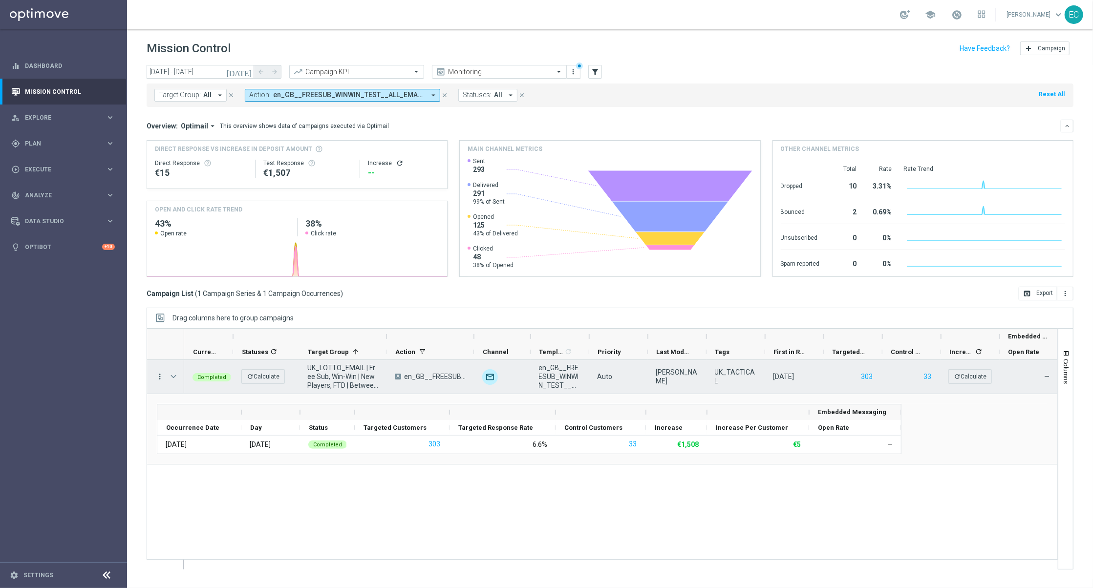
click at [157, 375] on icon "more_vert" at bounding box center [159, 376] width 9 height 9
click at [223, 412] on div "Channel Metrics" at bounding box center [224, 411] width 91 height 7
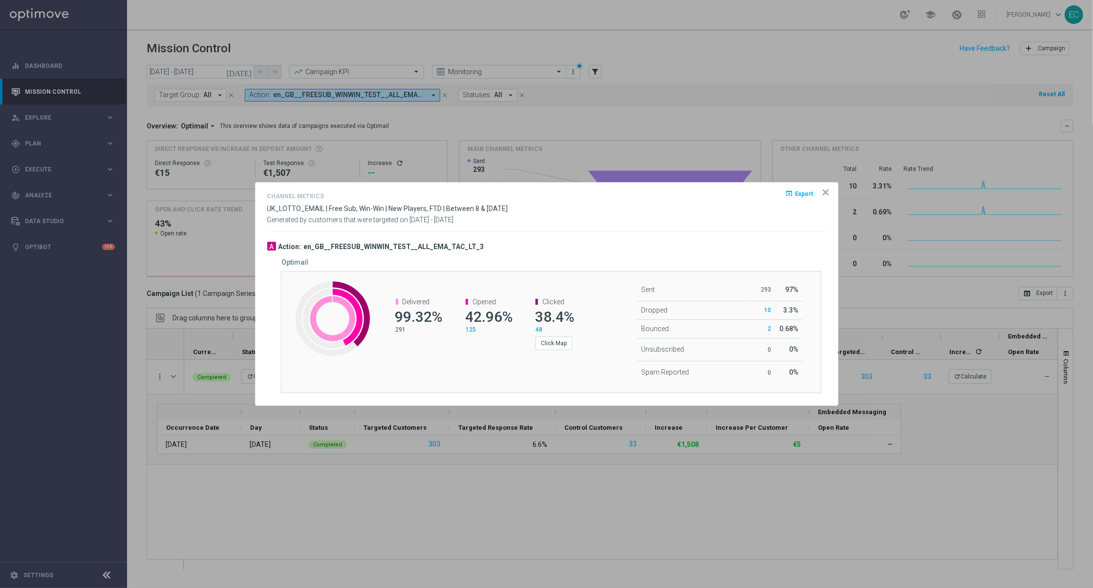
click at [825, 191] on icon "icon" at bounding box center [825, 192] width 5 height 5
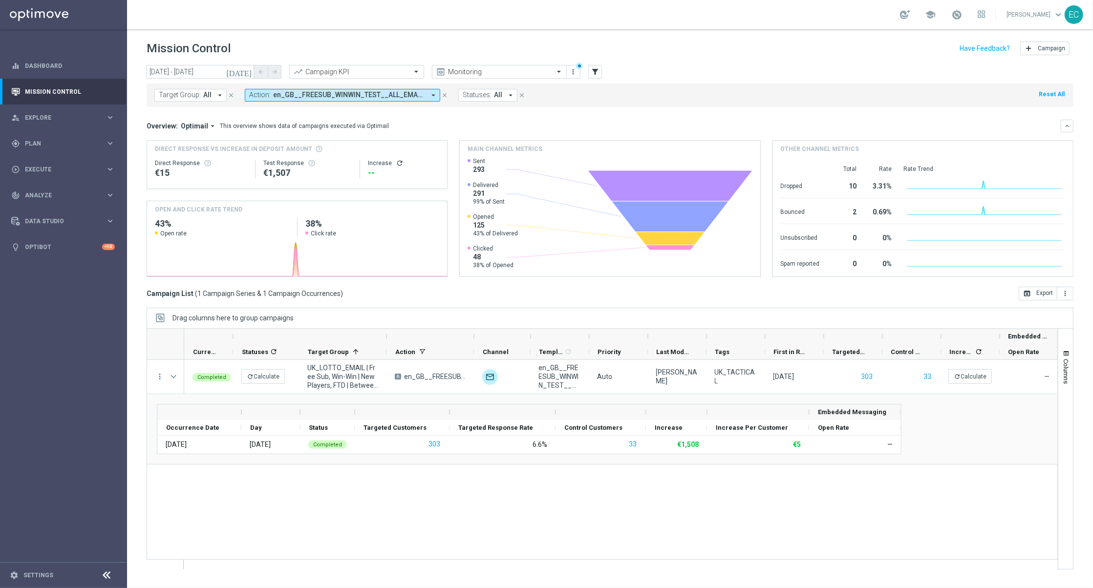
click at [390, 98] on span "en_GB__FREESUB_WINWIN_TEST__ALL_EMA_TAC_LT_3" at bounding box center [349, 95] width 152 height 8
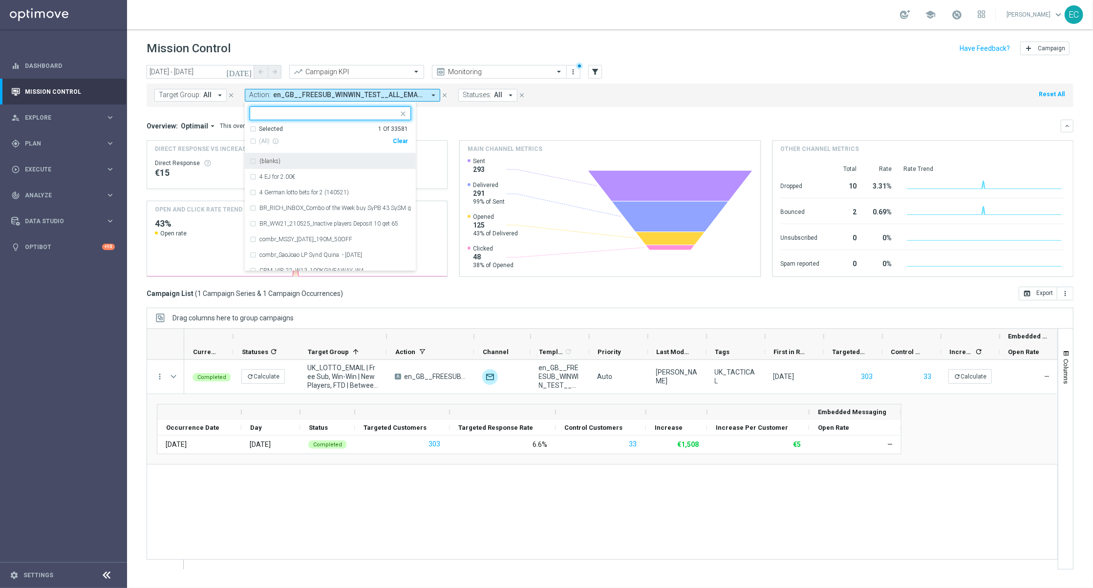
click at [400, 145] on div "(All) info_outline Clear" at bounding box center [329, 141] width 158 height 16
click at [0, 0] on div "Clear" at bounding box center [0, 0] width 0 height 0
click at [360, 114] on input "text" at bounding box center [326, 113] width 143 height 8
paste input "en_GB__FREESUB_WINWIN_TEST__ALL_EMA_TAC_LT"
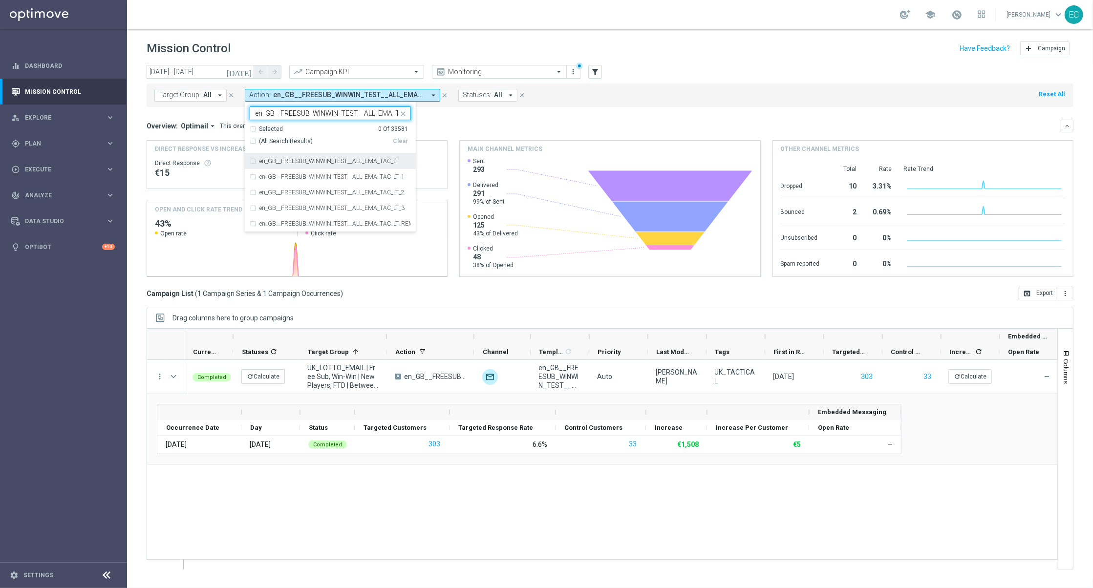
scroll to position [0, 18]
click at [347, 164] on label "en_GB__FREESUB_WINWIN_TEST__ALL_EMA_TAC_LT" at bounding box center [328, 161] width 139 height 6
type input "en_GB__FREESUB_WINWIN_TEST__ALL_EMA_TAC_LT"
click at [404, 44] on div "Mission Control add Campaign" at bounding box center [610, 48] width 927 height 19
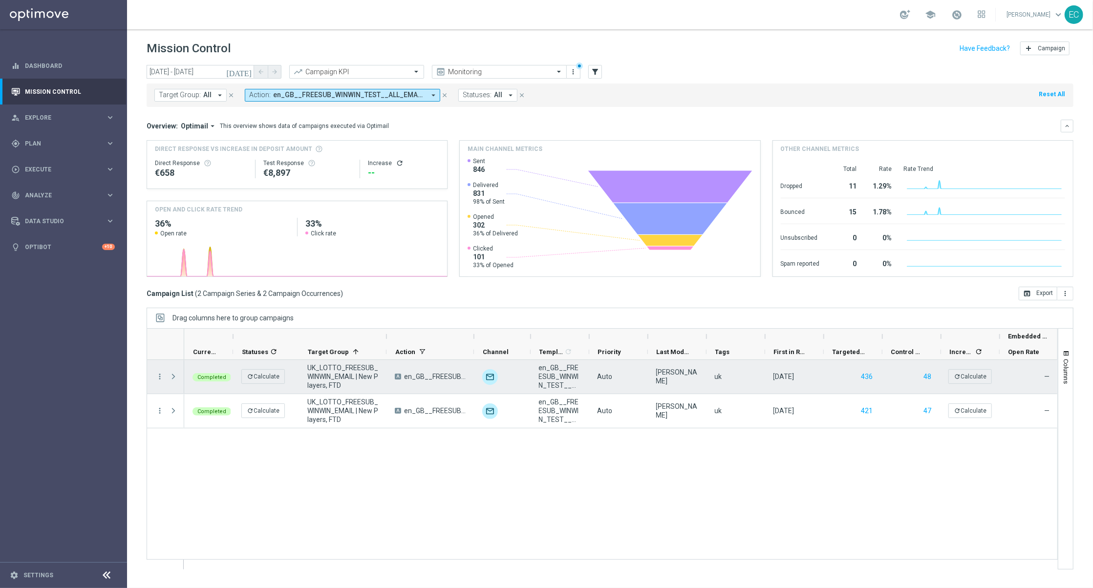
click at [173, 375] on span at bounding box center [173, 377] width 9 height 8
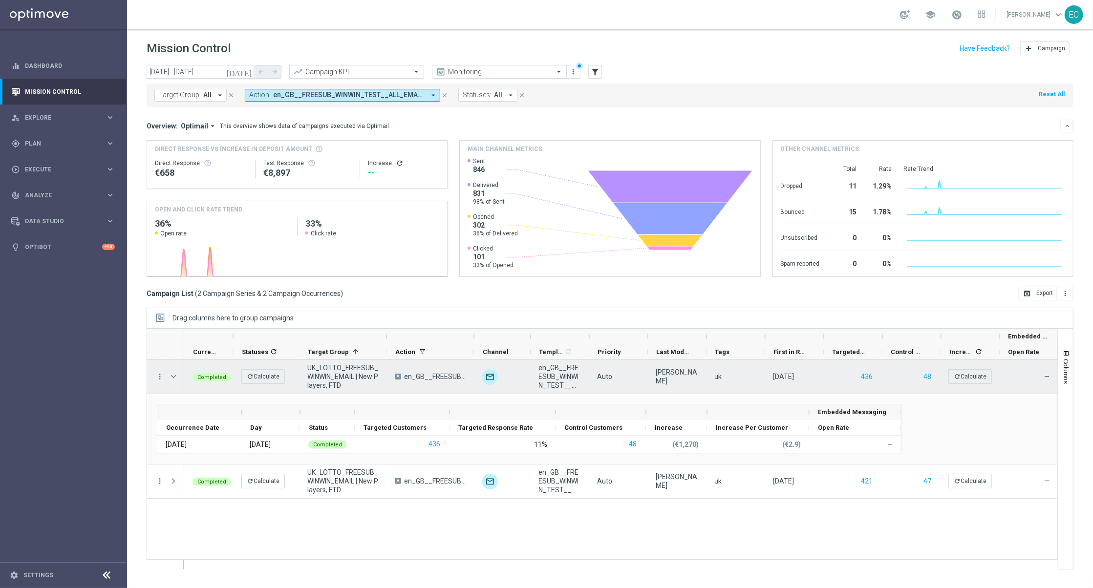
click at [173, 375] on span at bounding box center [173, 377] width 9 height 8
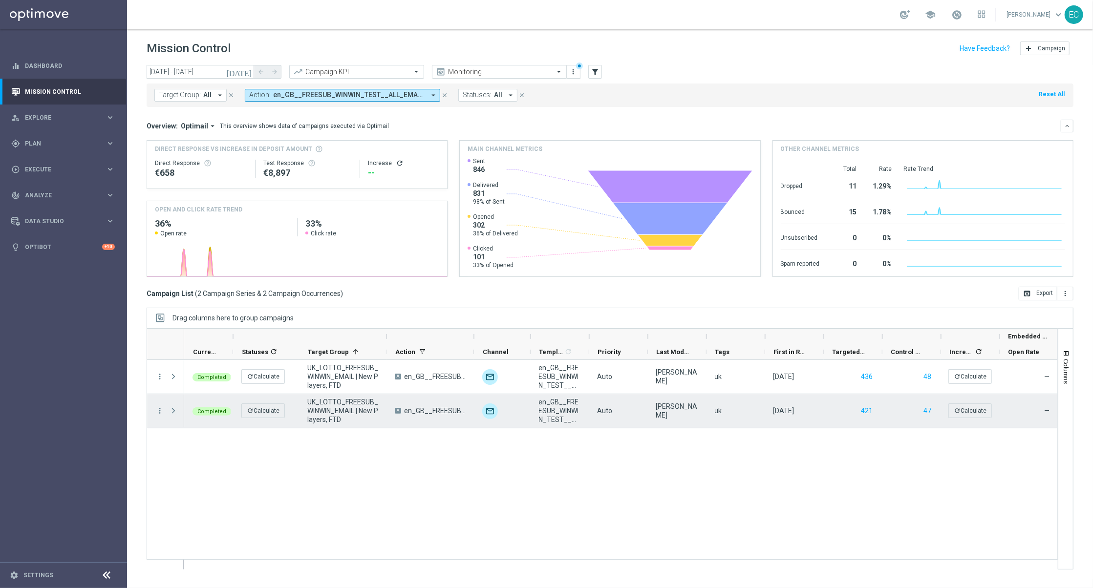
click at [174, 409] on span at bounding box center [173, 411] width 9 height 8
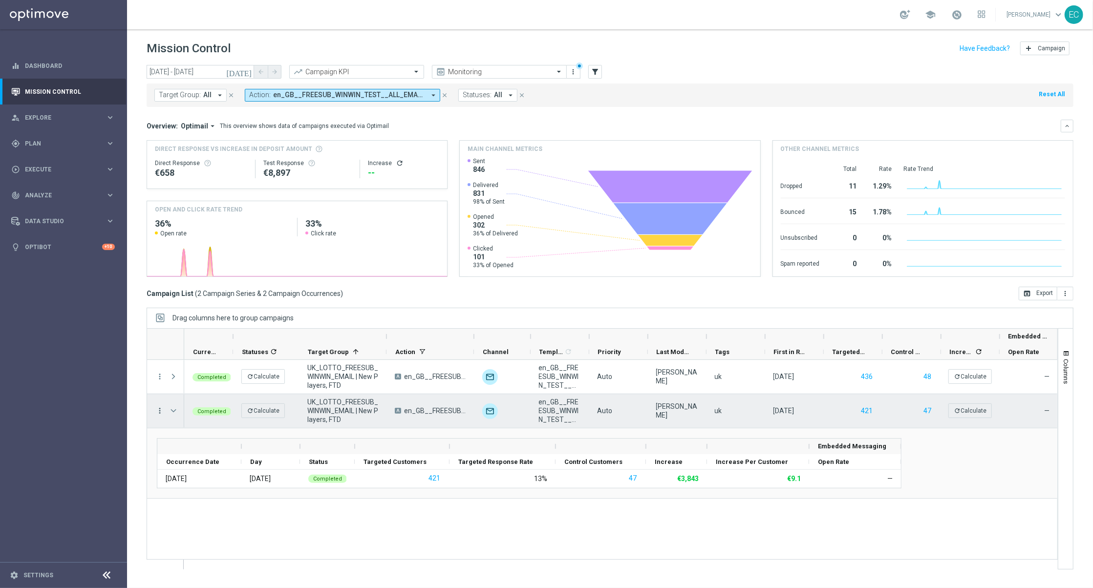
click at [160, 410] on icon "more_vert" at bounding box center [159, 411] width 9 height 9
click at [244, 445] on div "Channel Metrics" at bounding box center [224, 445] width 91 height 7
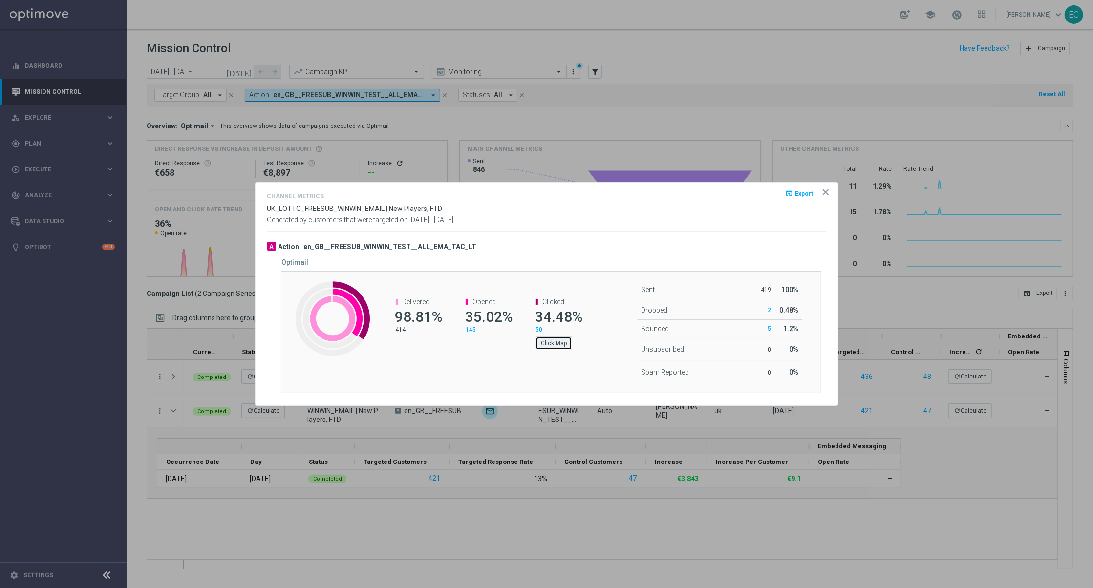
click at [557, 342] on button "Click Map" at bounding box center [554, 344] width 37 height 14
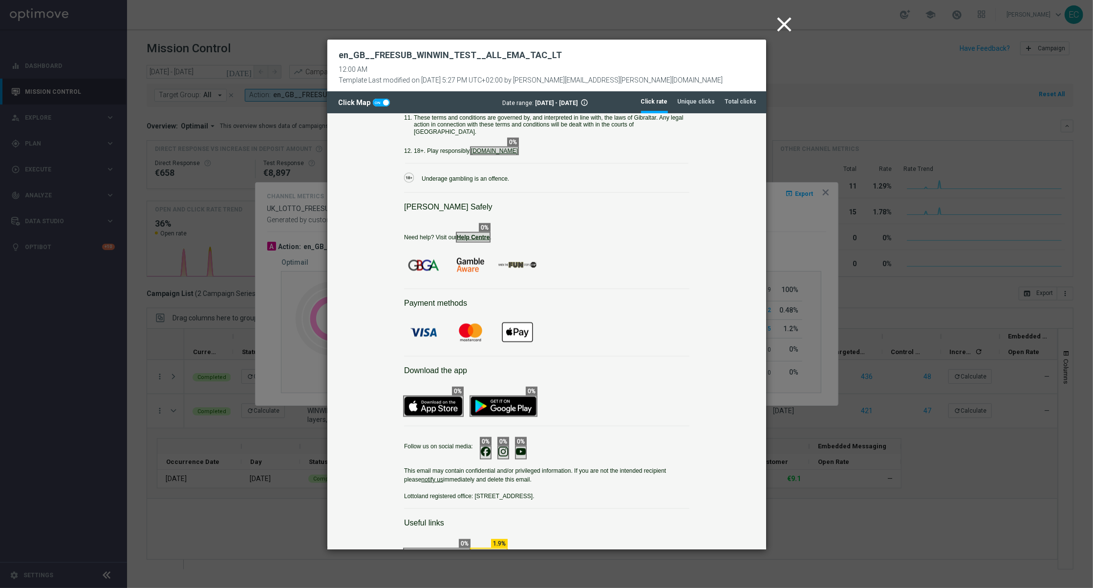
scroll to position [1134, 0]
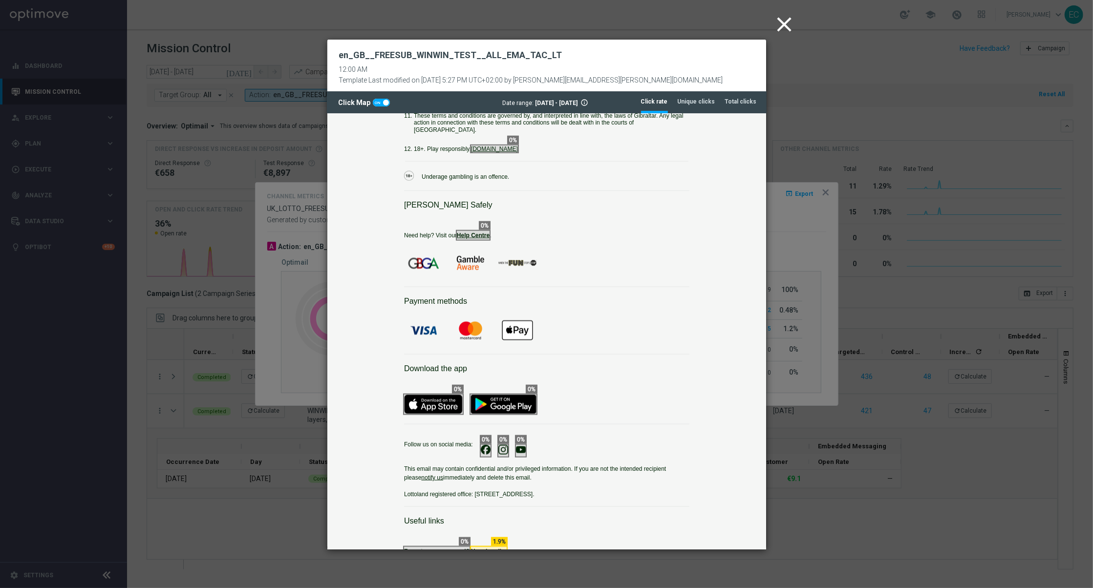
click at [790, 28] on icon "close" at bounding box center [785, 24] width 24 height 24
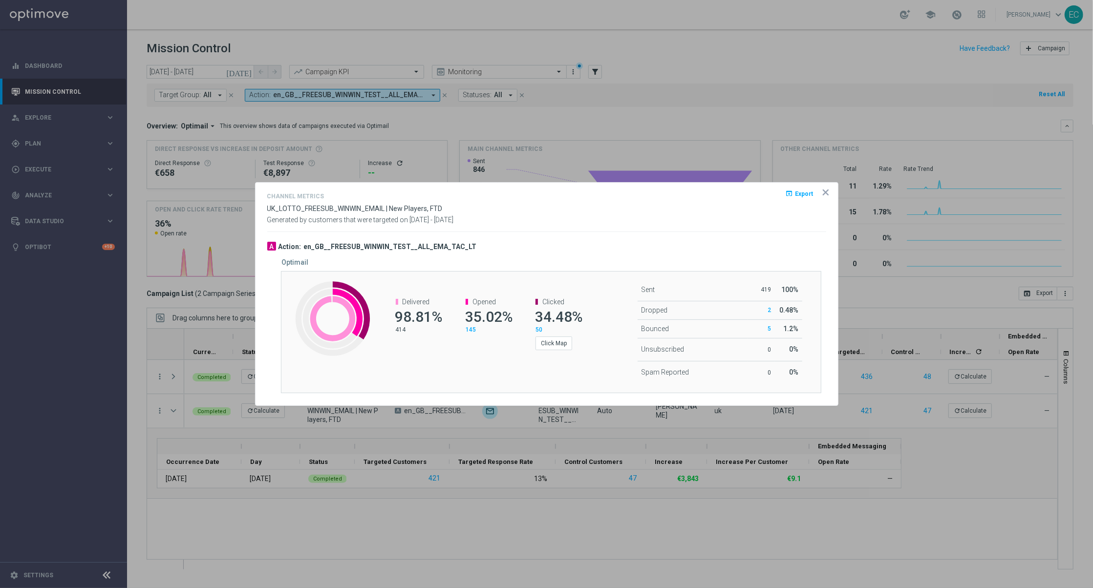
click at [825, 190] on icon "icon" at bounding box center [826, 193] width 10 height 10
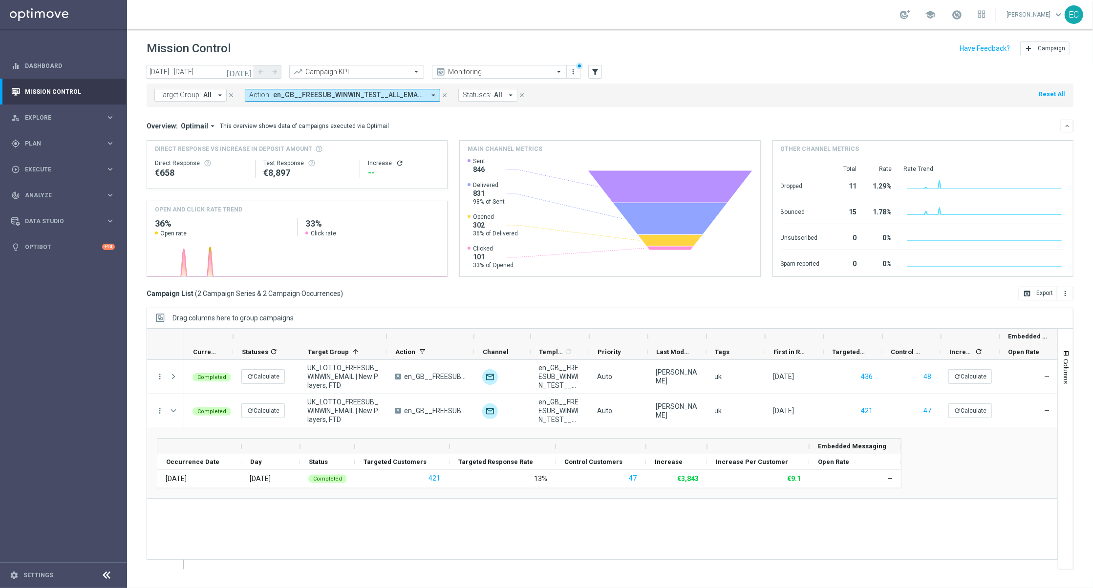
click at [429, 95] on icon "arrow_drop_down" at bounding box center [433, 95] width 9 height 9
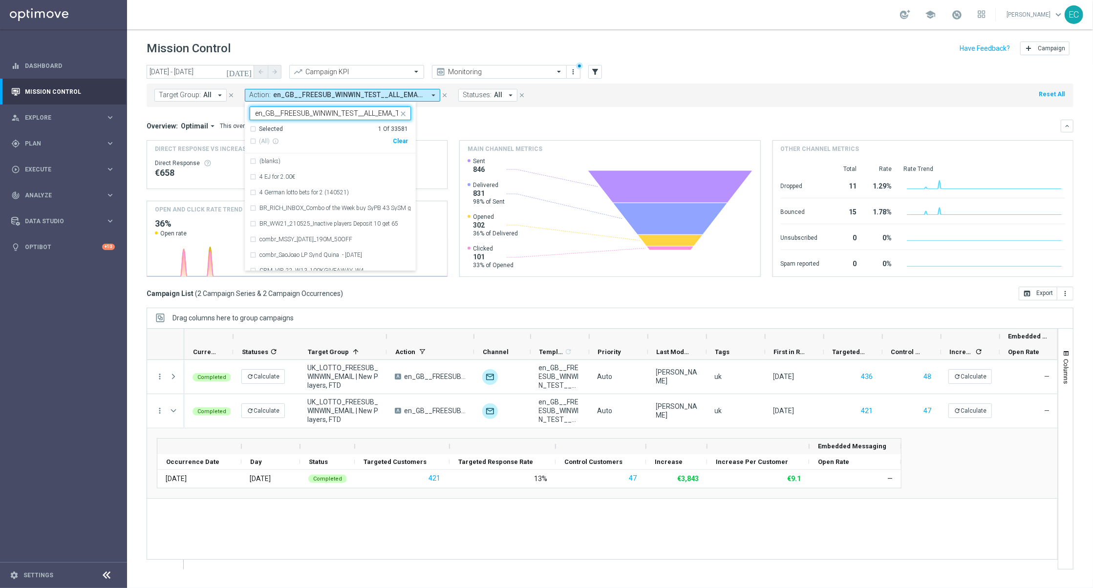
scroll to position [0, 18]
click at [325, 161] on label "en_GB__FREESUB_WINWIN_TEST__ALL_EMA_TAC_LT" at bounding box center [328, 161] width 139 height 6
type input "en_GB__FREESUB_WINWIN_TEST__ALL_EMA_TAC_LT"
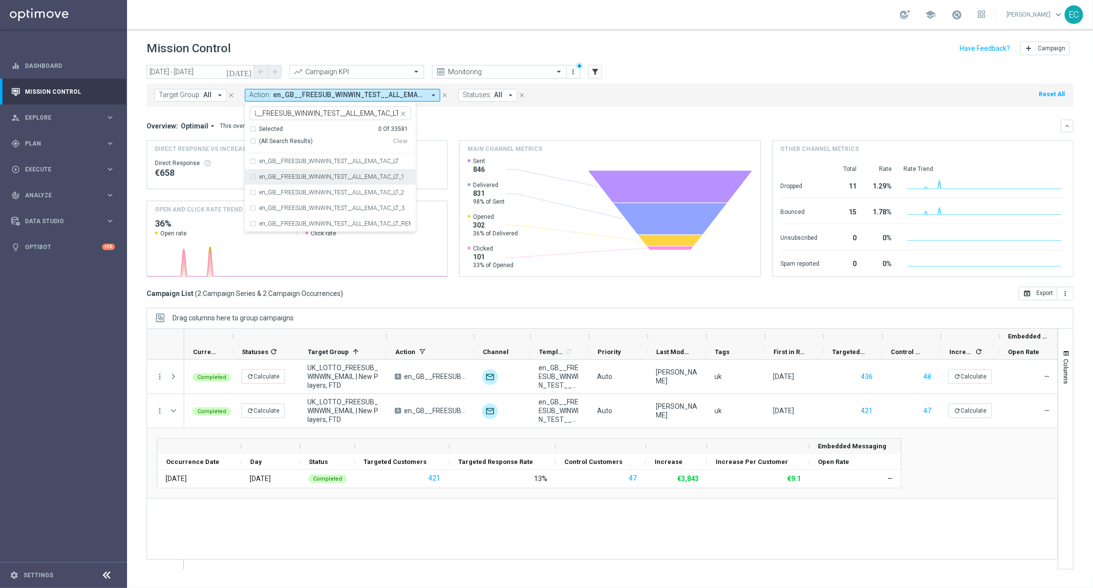
scroll to position [0, 0]
click at [324, 176] on label "en_GB__FREESUB_WINWIN_TEST__ALL_EMA_TAC_LT_1" at bounding box center [331, 177] width 145 height 6
click at [392, 190] on label "en_GB__FREESUB_WINWIN_TEST__ALL_EMA_TAC_LT_2" at bounding box center [331, 193] width 145 height 6
click at [397, 212] on div "en_GB__FREESUB_WINWIN_TEST__ALL_EMA_TAC_LT_3" at bounding box center [330, 208] width 161 height 16
click at [396, 223] on label "en_GB__FREESUB_WINWIN_TEST__ALL_EMA_TAC_LT_REMINDER" at bounding box center [334, 224] width 151 height 6
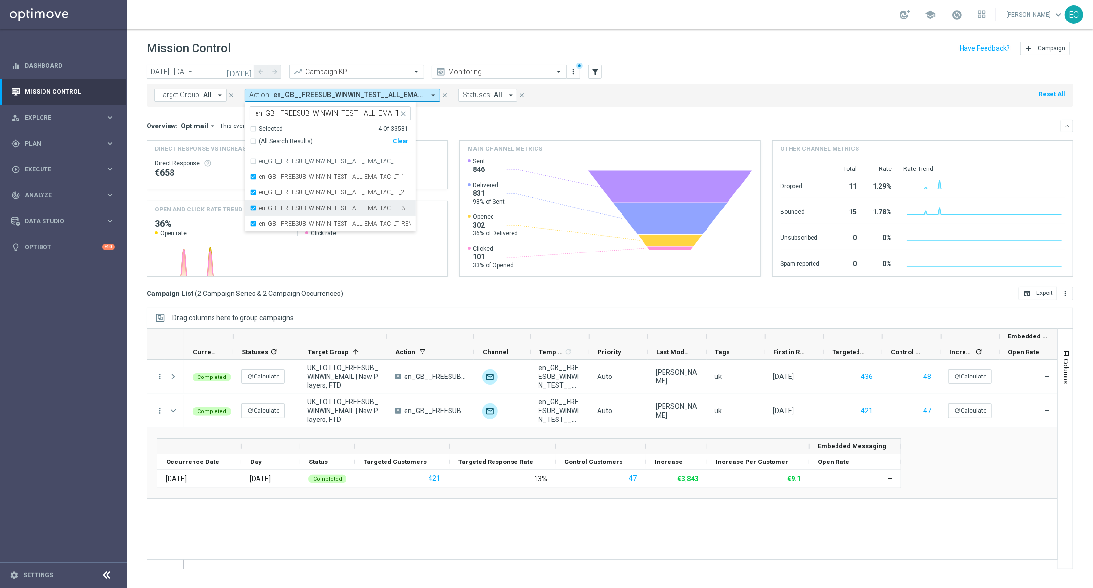
click at [371, 202] on div "en_GB__FREESUB_WINWIN_TEST__ALL_EMA_TAC_LT_3" at bounding box center [330, 208] width 161 height 16
click at [373, 42] on div "Mission Control add Campaign" at bounding box center [610, 48] width 927 height 19
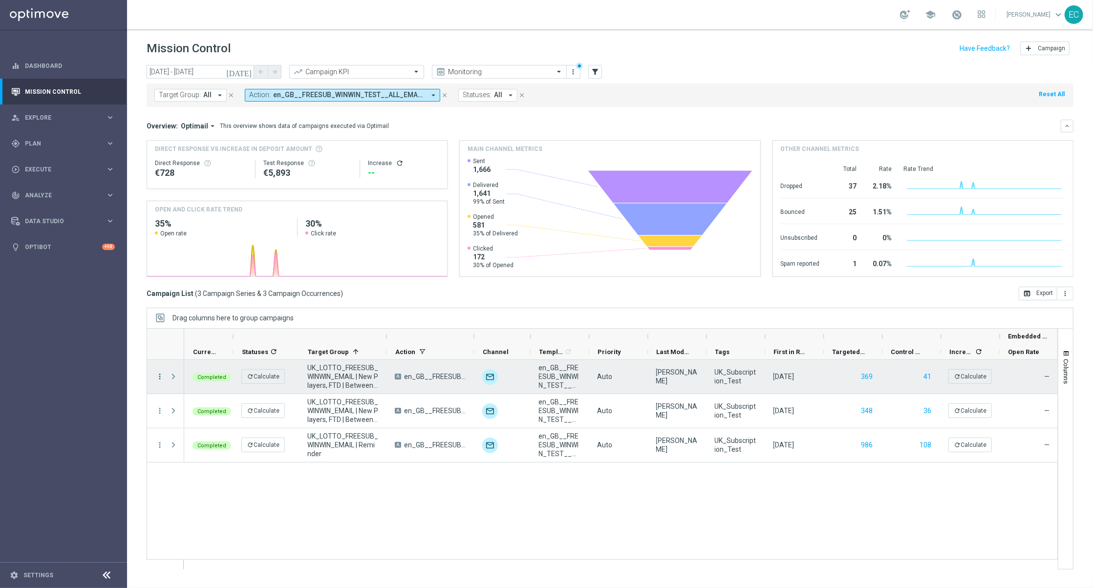
click at [159, 375] on icon "more_vert" at bounding box center [159, 376] width 9 height 9
click at [236, 406] on div "send Channel Metrics" at bounding box center [220, 411] width 110 height 14
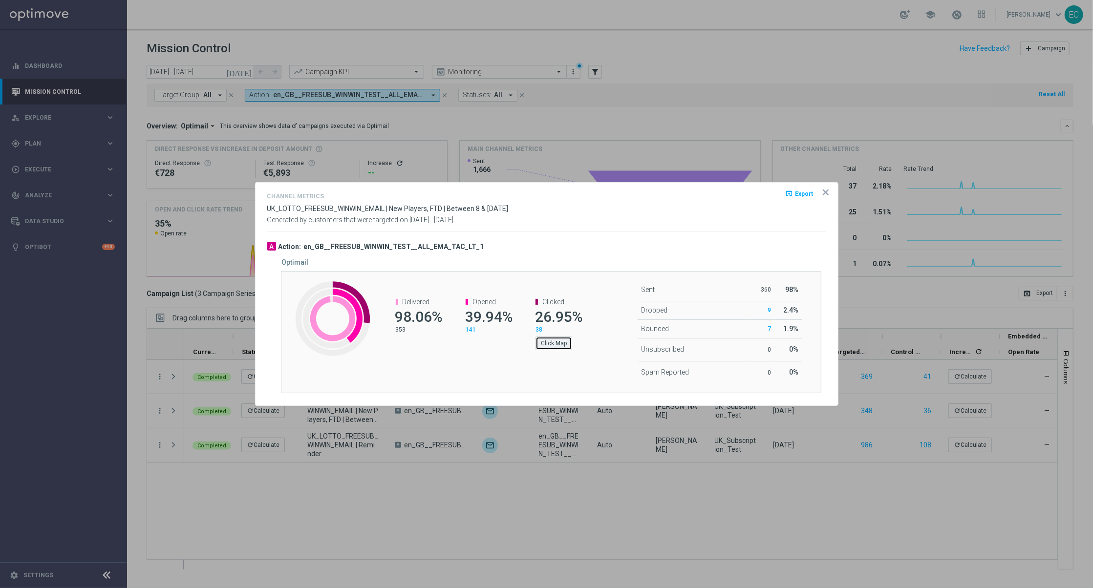
click at [561, 344] on button "Click Map" at bounding box center [554, 344] width 37 height 14
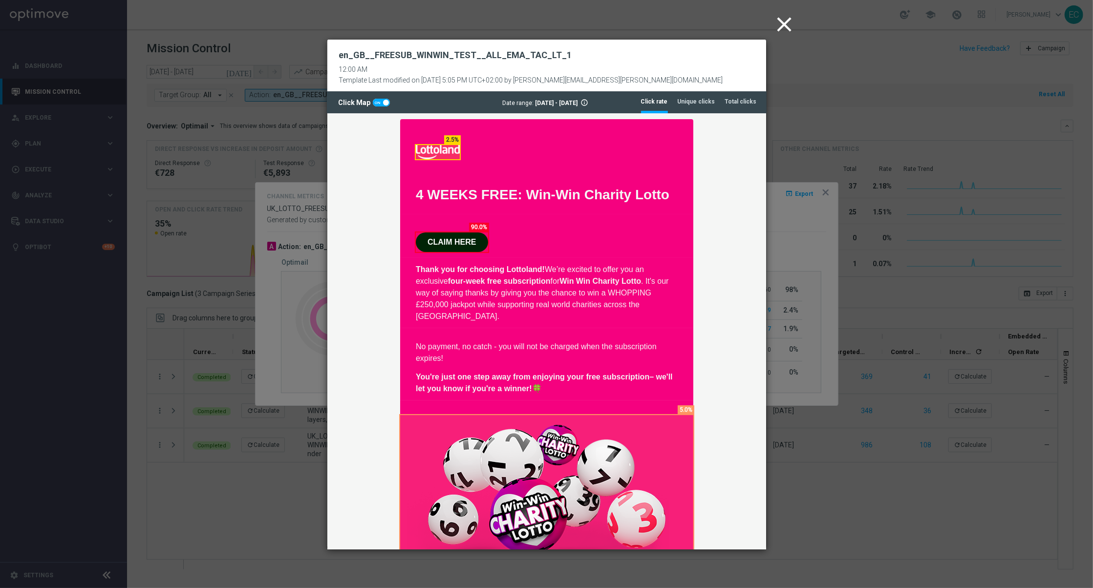
click at [781, 23] on icon "close" at bounding box center [785, 24] width 24 height 24
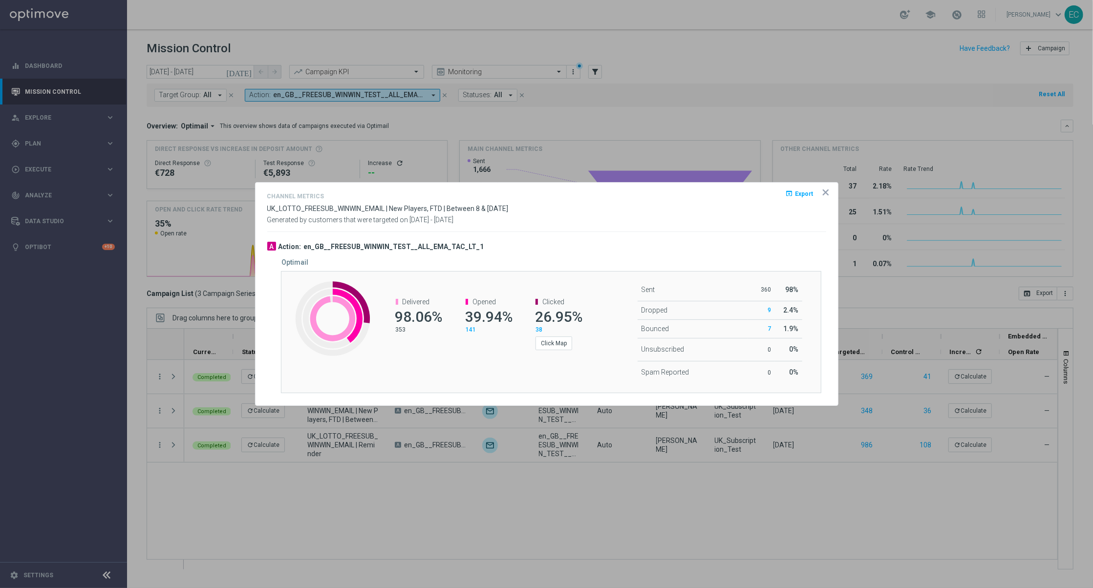
click at [826, 195] on icon "icon" at bounding box center [826, 193] width 10 height 10
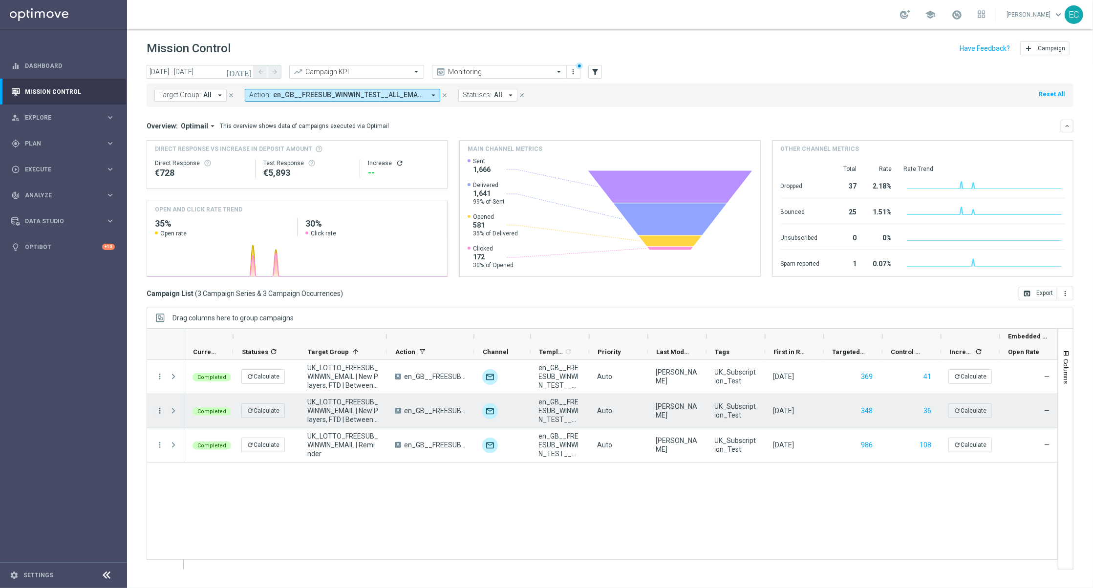
click at [162, 410] on icon "more_vert" at bounding box center [159, 411] width 9 height 9
click at [210, 451] on div "send Channel Metrics" at bounding box center [220, 445] width 110 height 14
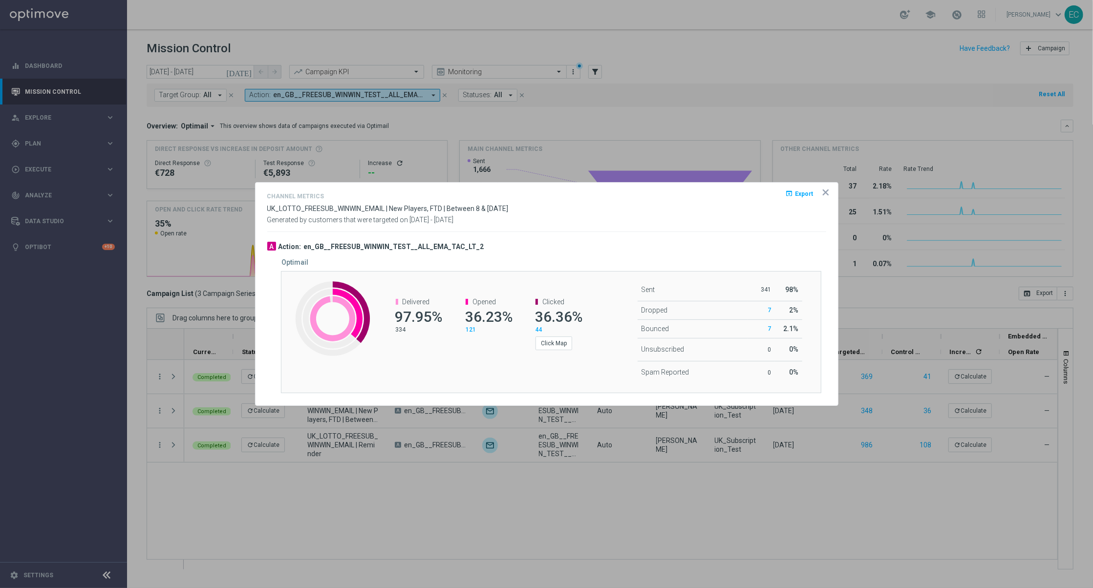
click at [827, 190] on icon "icon" at bounding box center [825, 192] width 5 height 5
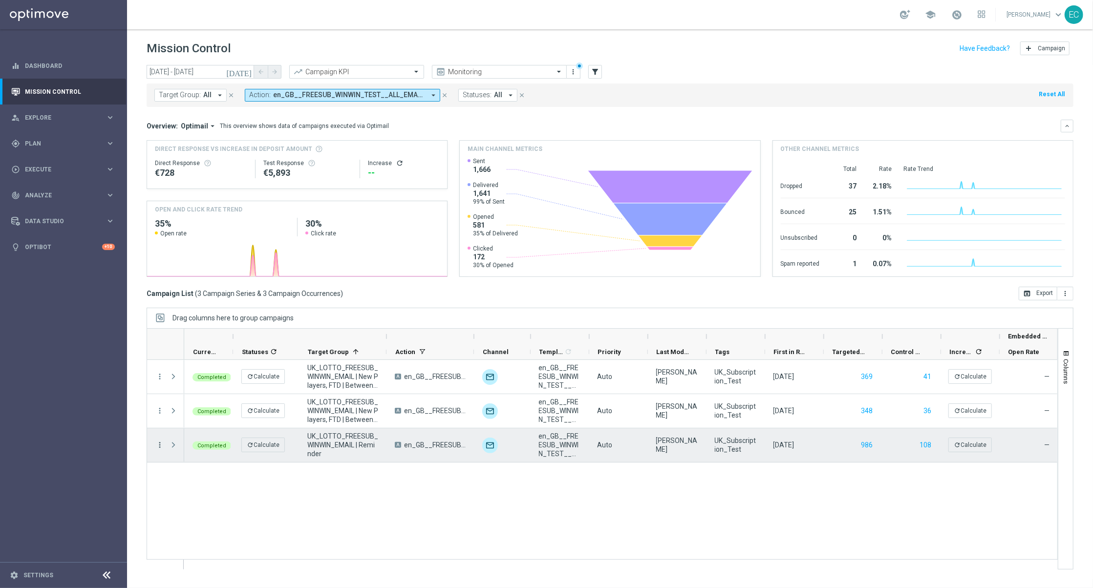
click at [164, 444] on icon "more_vert" at bounding box center [159, 445] width 9 height 9
click at [594, 351] on div "Priority" at bounding box center [618, 353] width 59 height 16
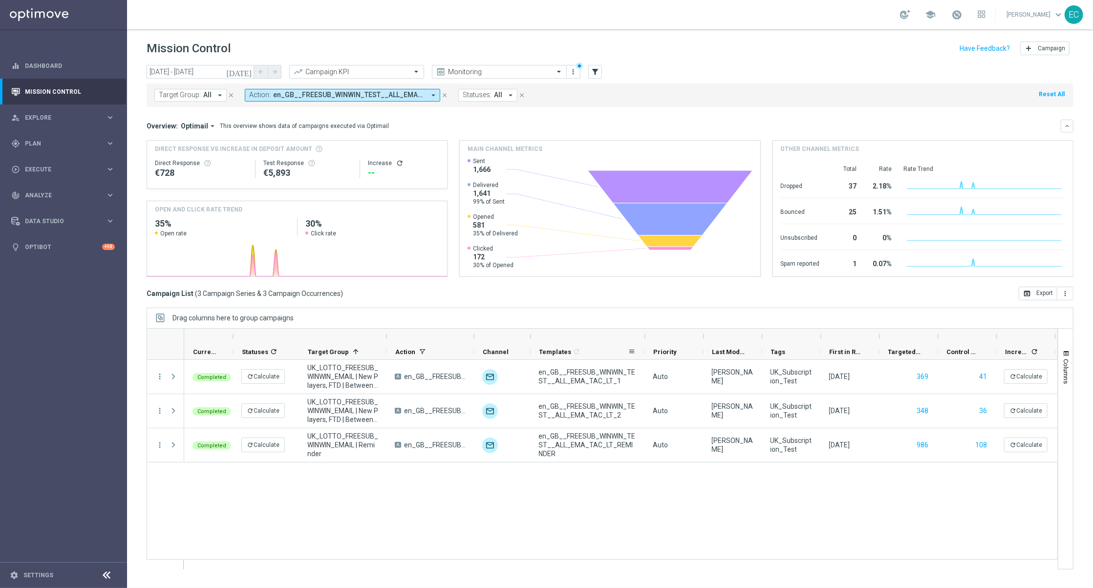
drag, startPoint x: 588, startPoint y: 351, endPoint x: 644, endPoint y: 357, distance: 56.0
click at [644, 357] on div at bounding box center [645, 352] width 4 height 15
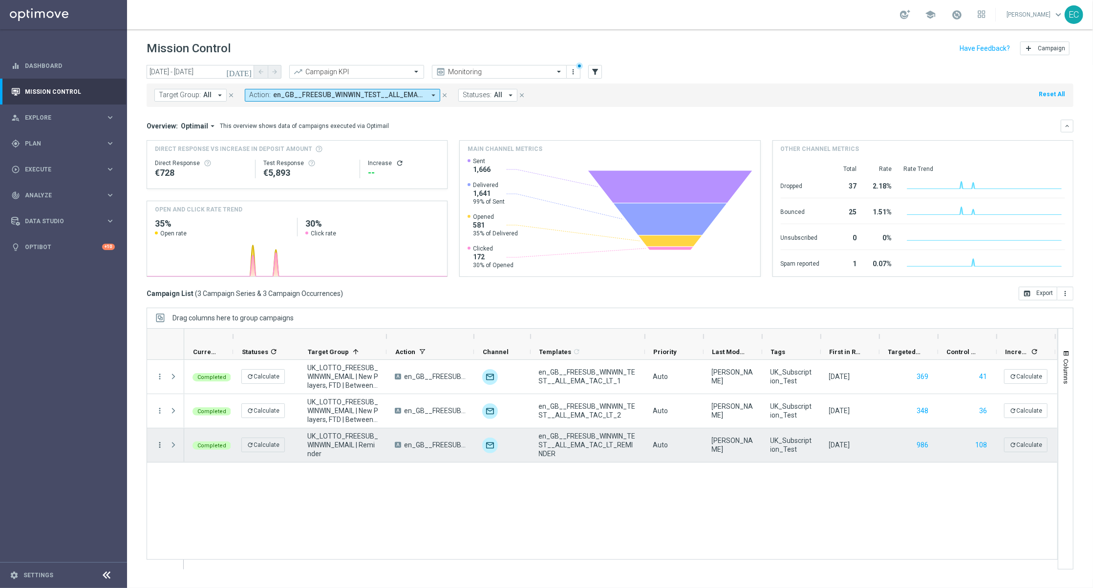
click at [162, 447] on icon "more_vert" at bounding box center [159, 445] width 9 height 9
click at [214, 479] on span "Channel Metrics" at bounding box center [202, 479] width 46 height 7
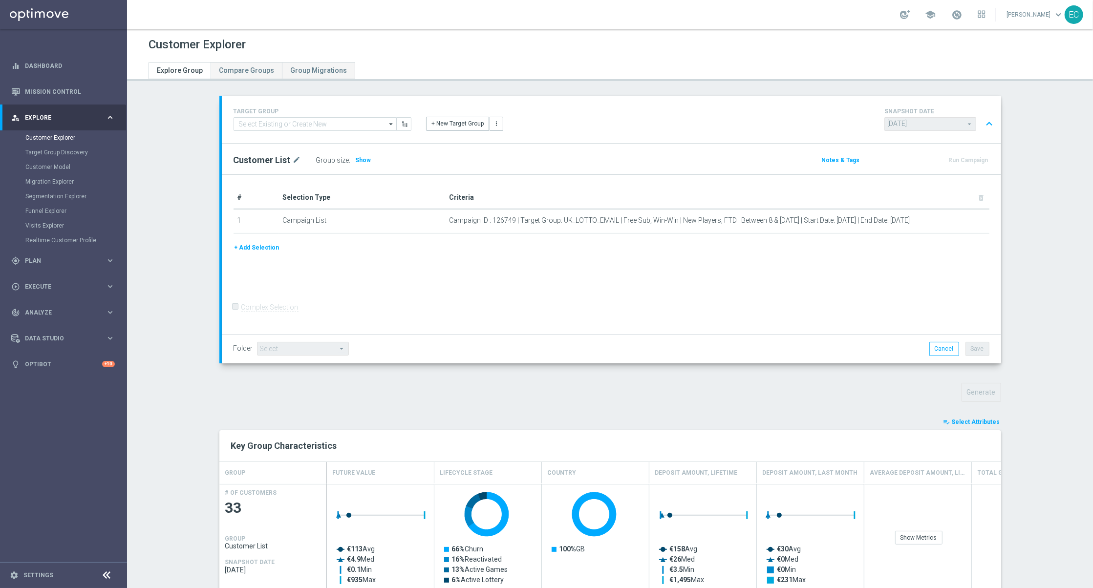
scroll to position [333, 0]
